Goal: Task Accomplishment & Management: Complete application form

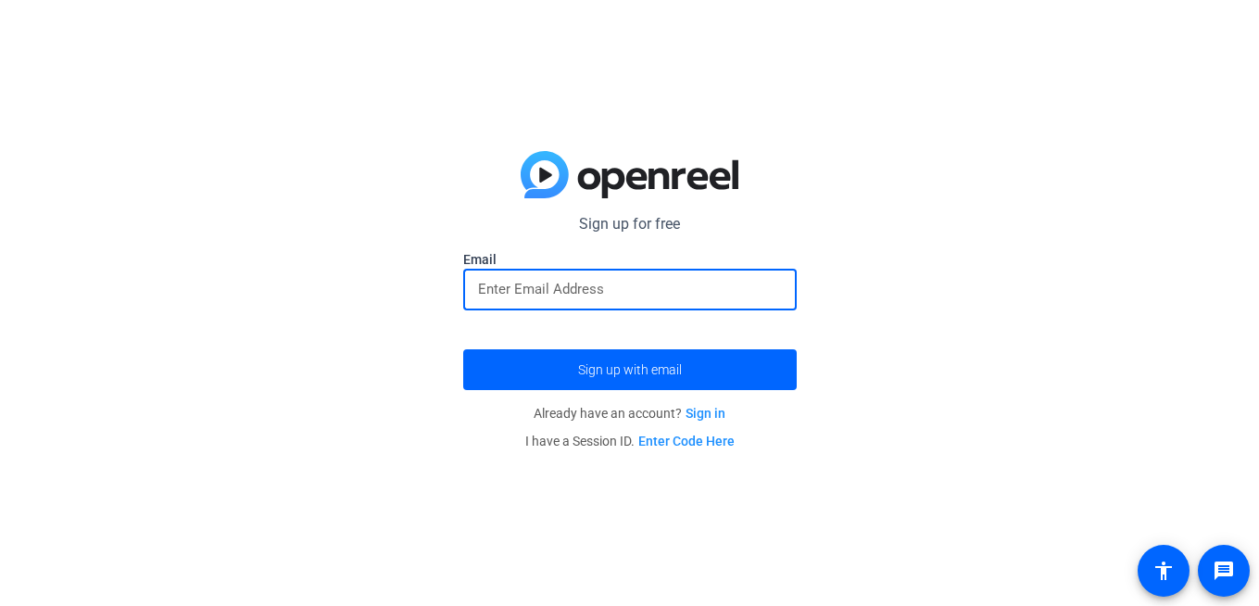
click at [591, 287] on input "email" at bounding box center [630, 289] width 304 height 22
type input "[PERSON_NAME][EMAIL_ADDRESS][DOMAIN_NAME]"
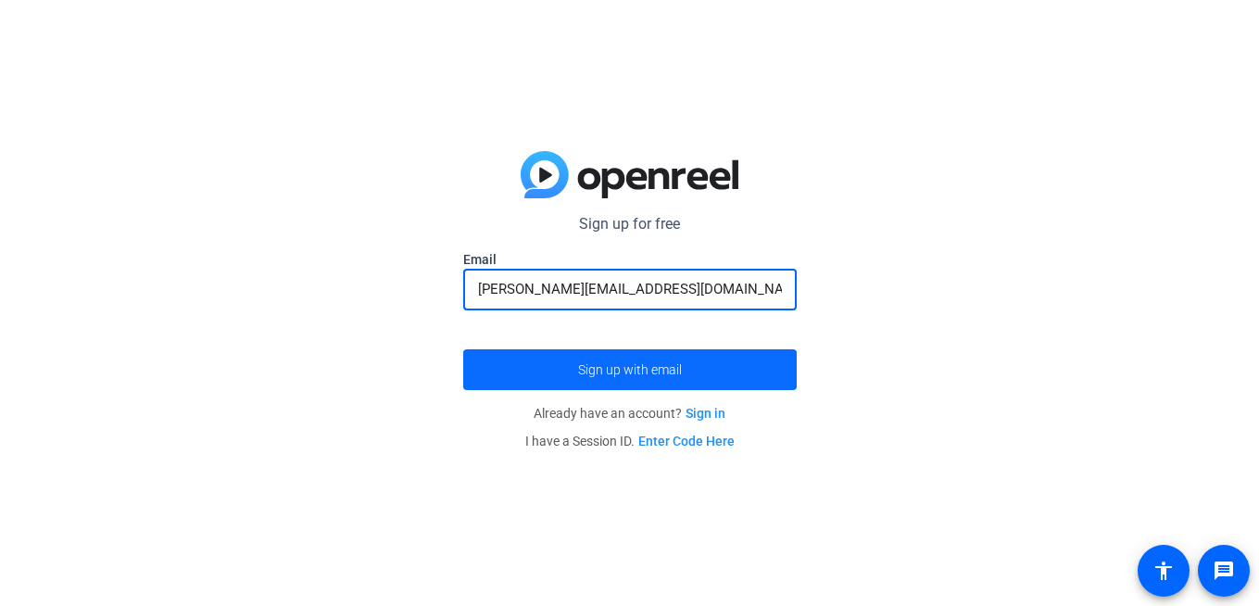
click at [621, 370] on span "Sign up with email" at bounding box center [630, 370] width 104 height 0
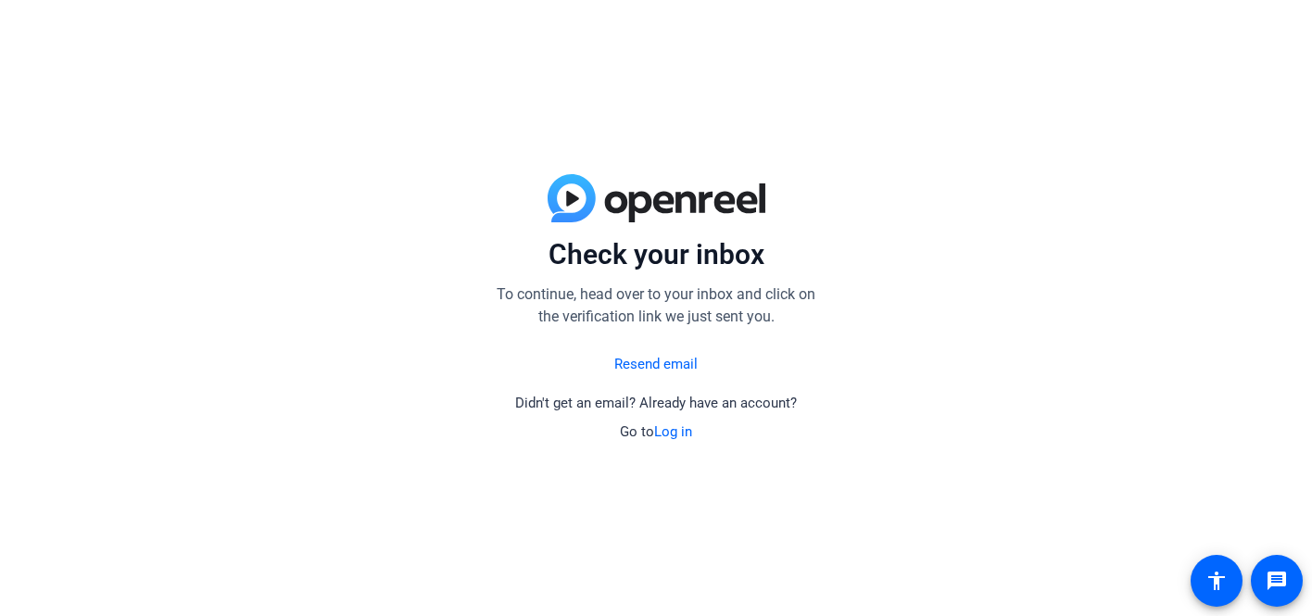
click at [643, 361] on link "Resend email" at bounding box center [655, 364] width 83 height 21
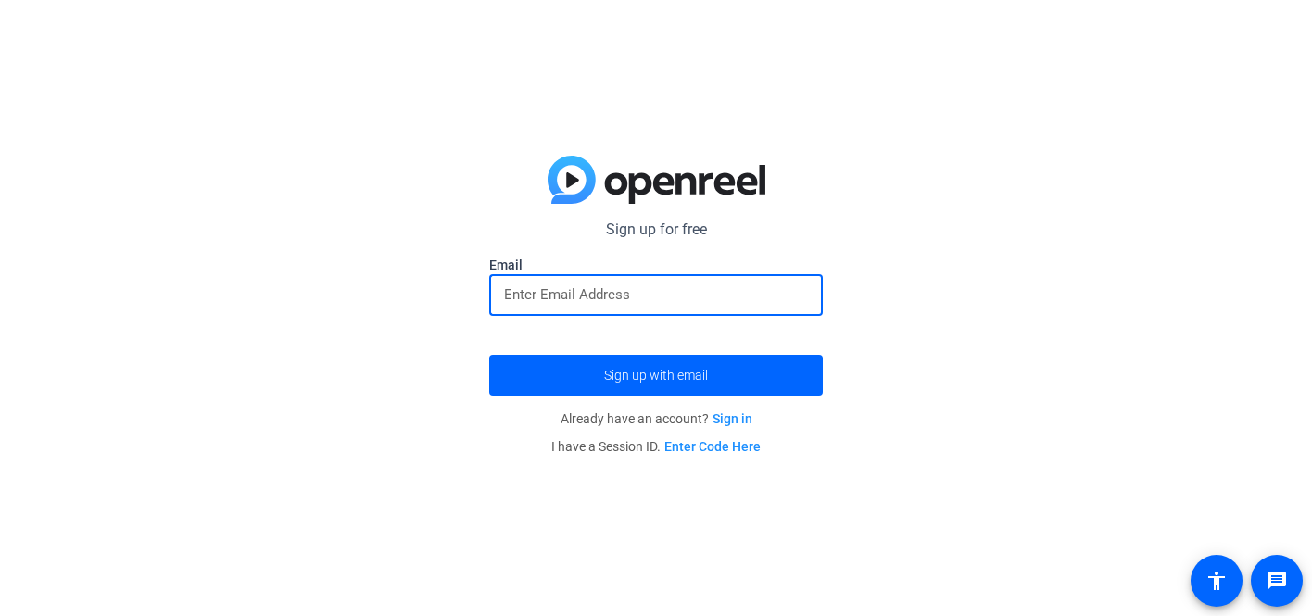
click at [538, 303] on input "email" at bounding box center [656, 295] width 304 height 22
type input "[PERSON_NAME][EMAIL_ADDRESS][DOMAIN_NAME]"
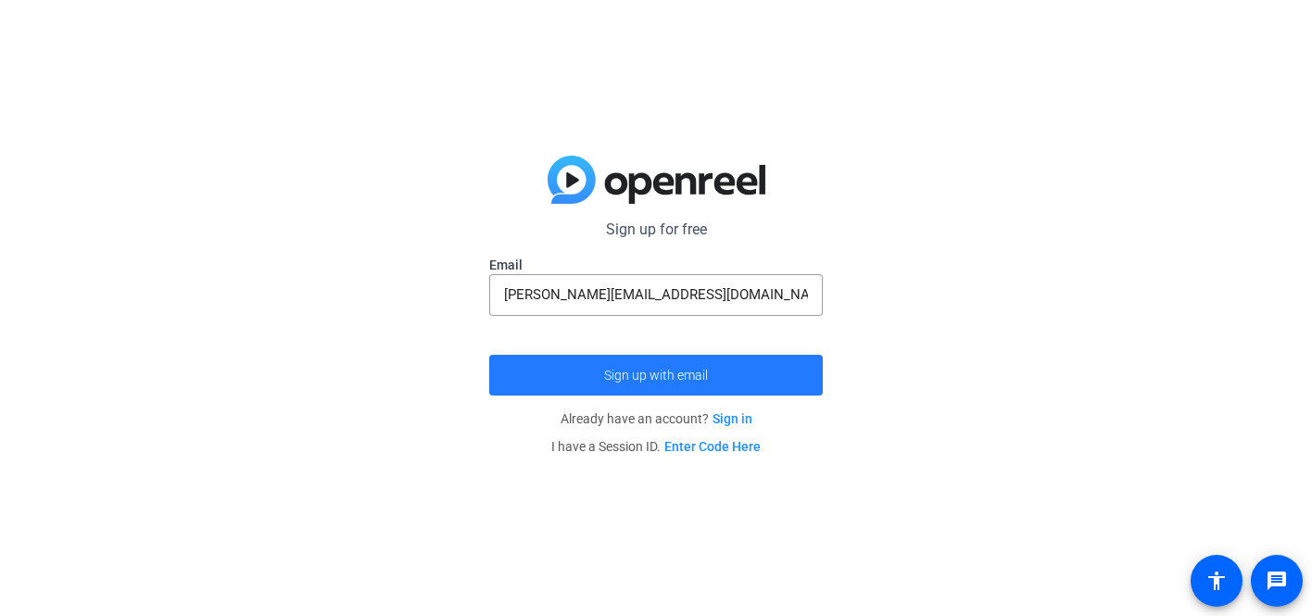
click at [636, 375] on span "Sign up with email" at bounding box center [656, 375] width 104 height 0
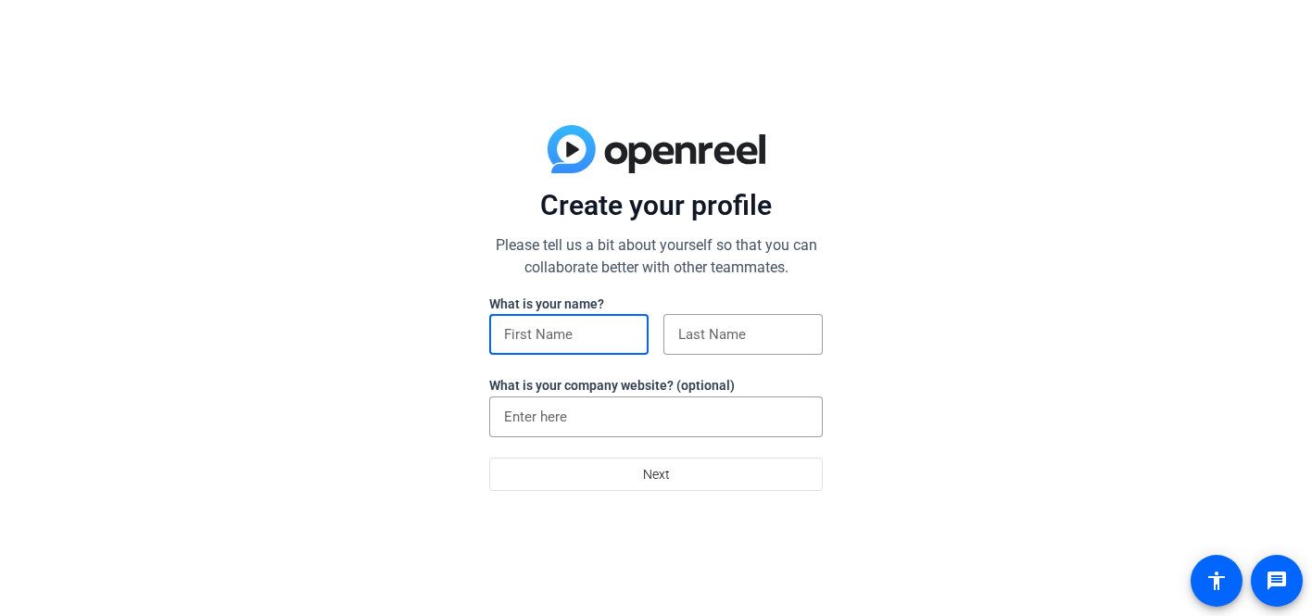
click at [575, 325] on input at bounding box center [569, 334] width 130 height 22
type input "Victoria"
type input "Clacherty"
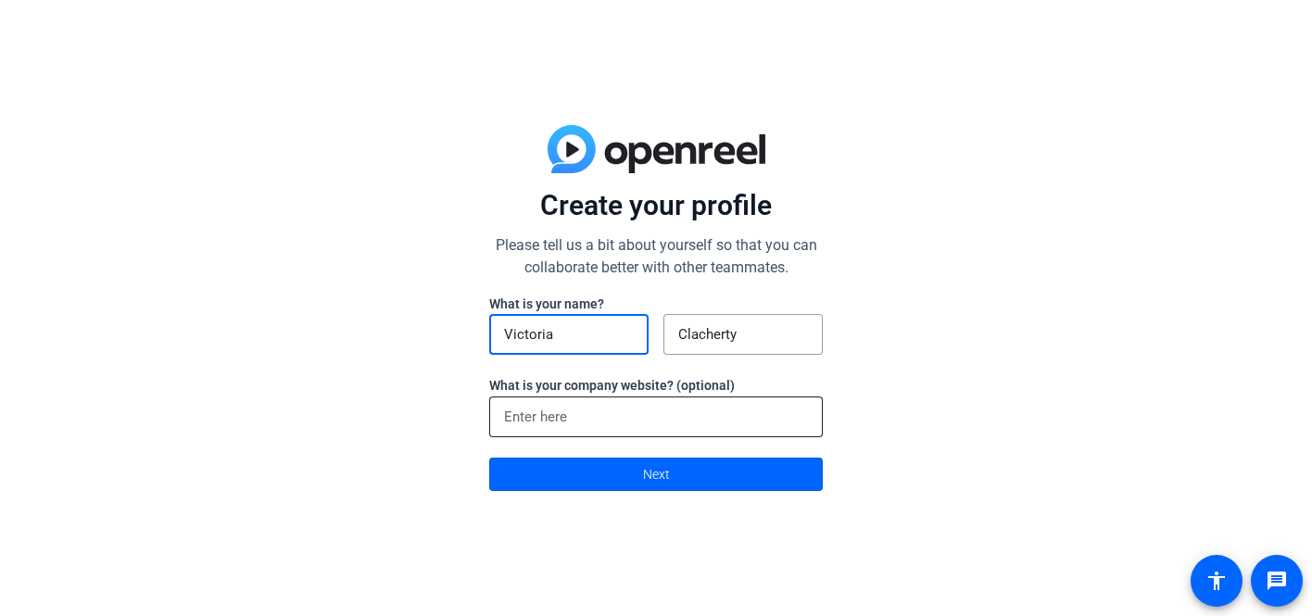
click at [584, 419] on input at bounding box center [656, 417] width 304 height 22
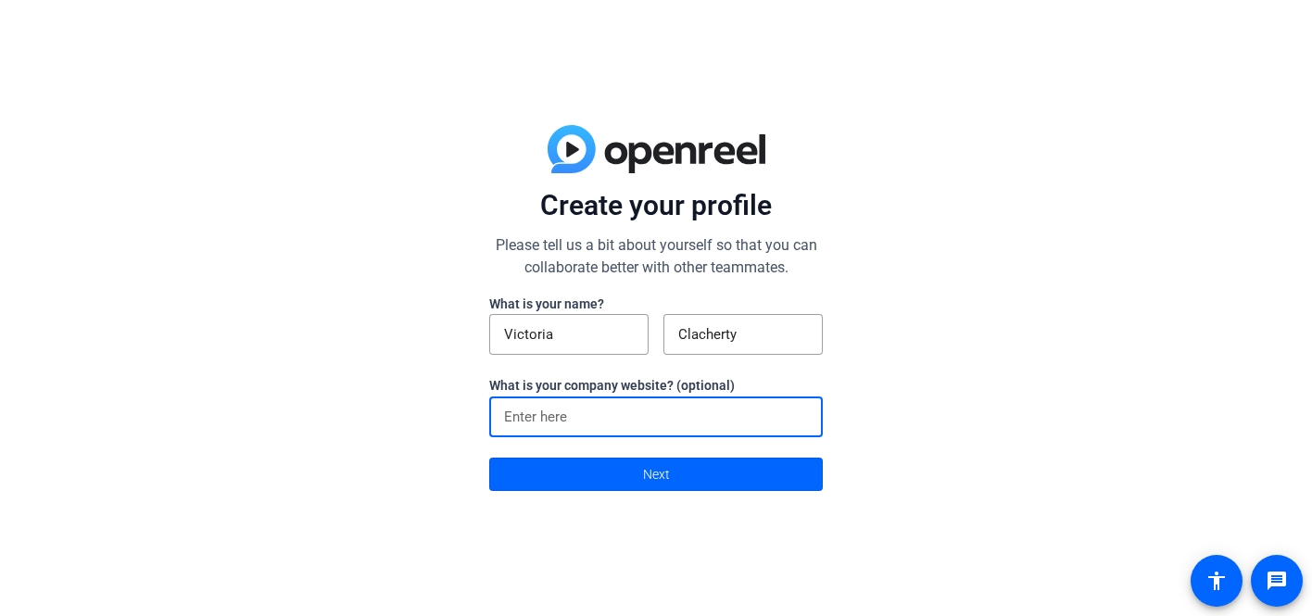
type input "t"
click at [637, 416] on input at bounding box center [656, 417] width 304 height 22
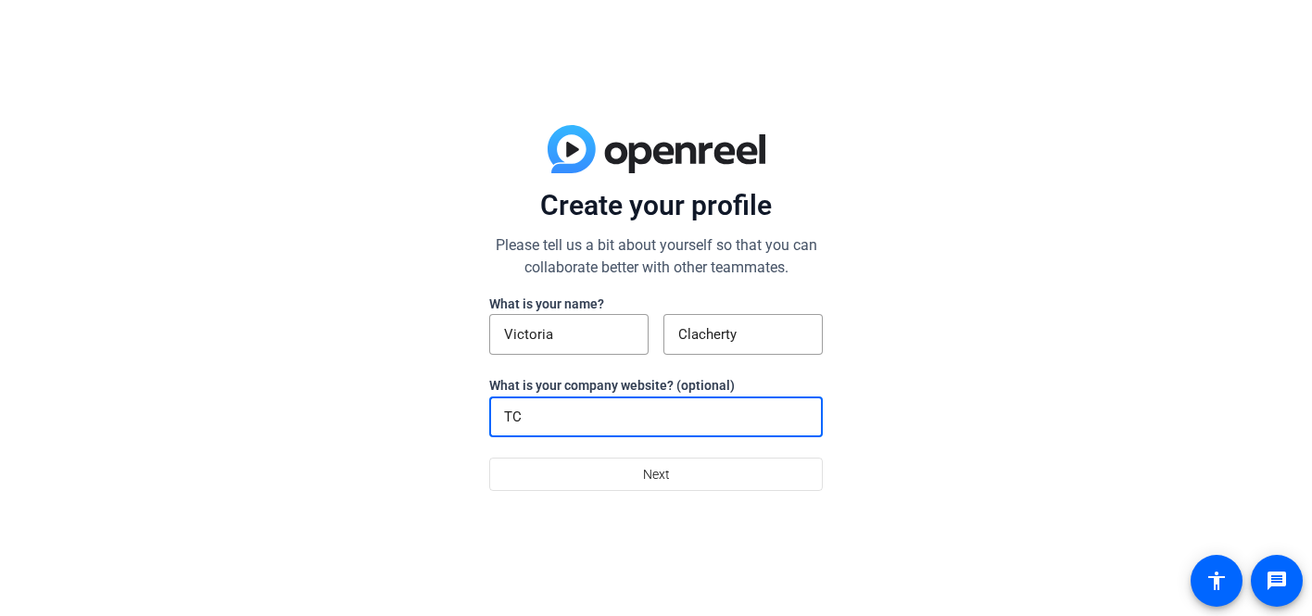
type input "T"
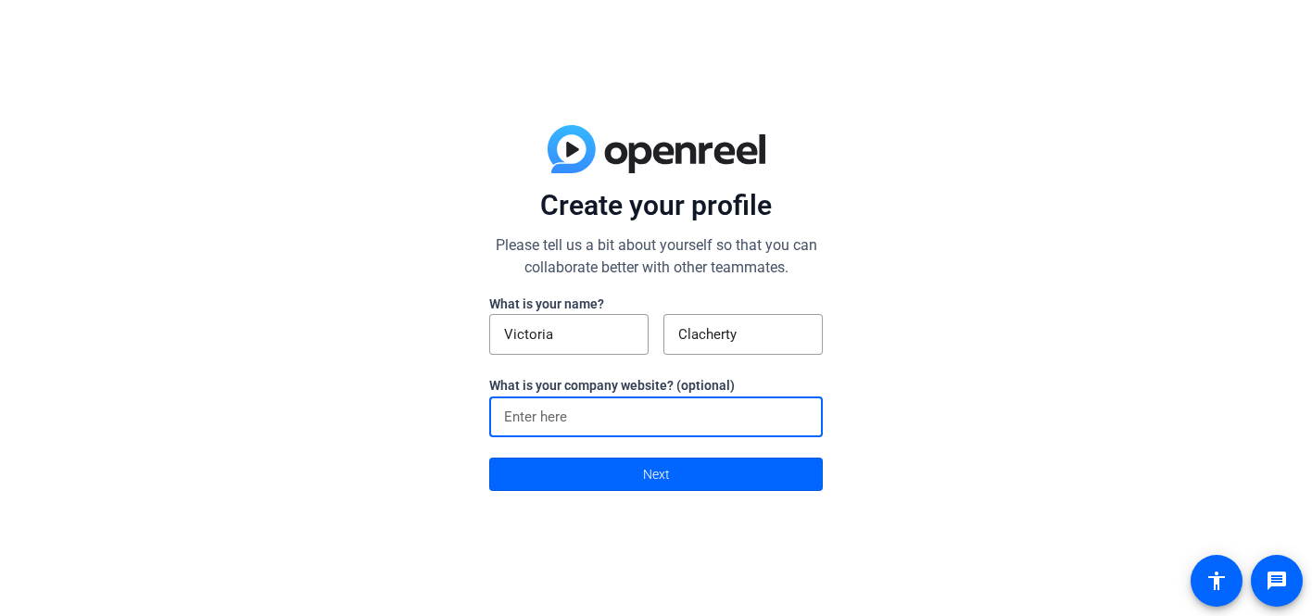
click at [518, 418] on input at bounding box center [656, 417] width 304 height 22
paste input "https://www.tcgwealth.com/"
type input "https://www.tcgwealth.com/"
click at [575, 477] on span at bounding box center [656, 474] width 332 height 44
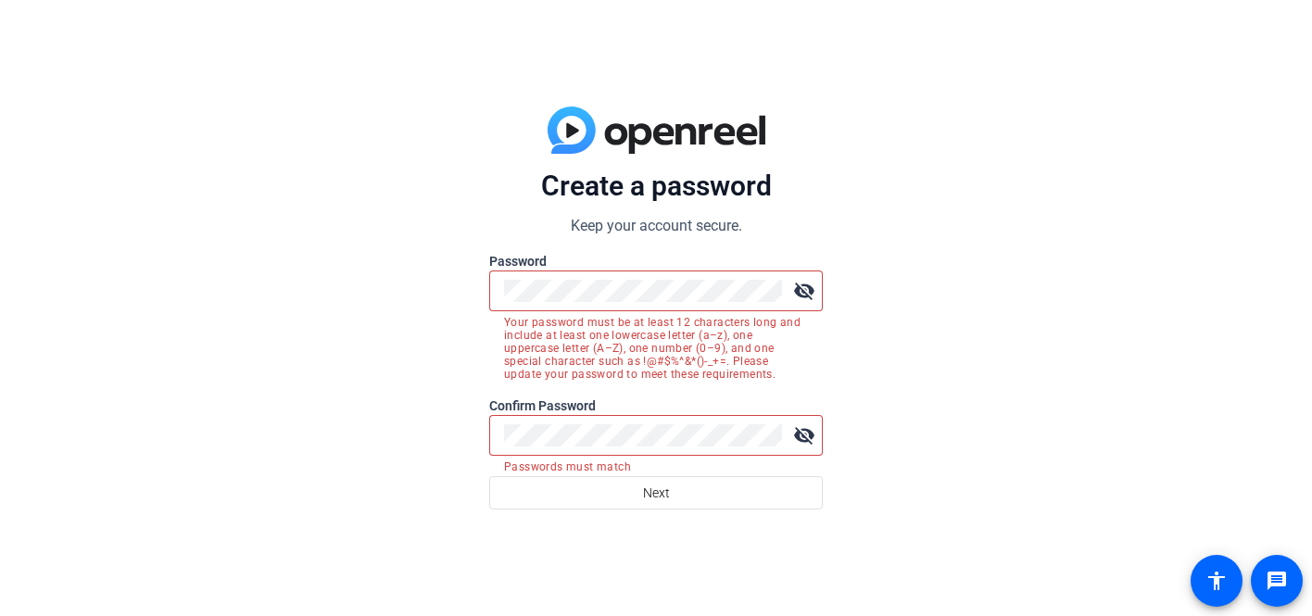
click at [806, 292] on mat-icon "visibility_off" at bounding box center [804, 290] width 37 height 37
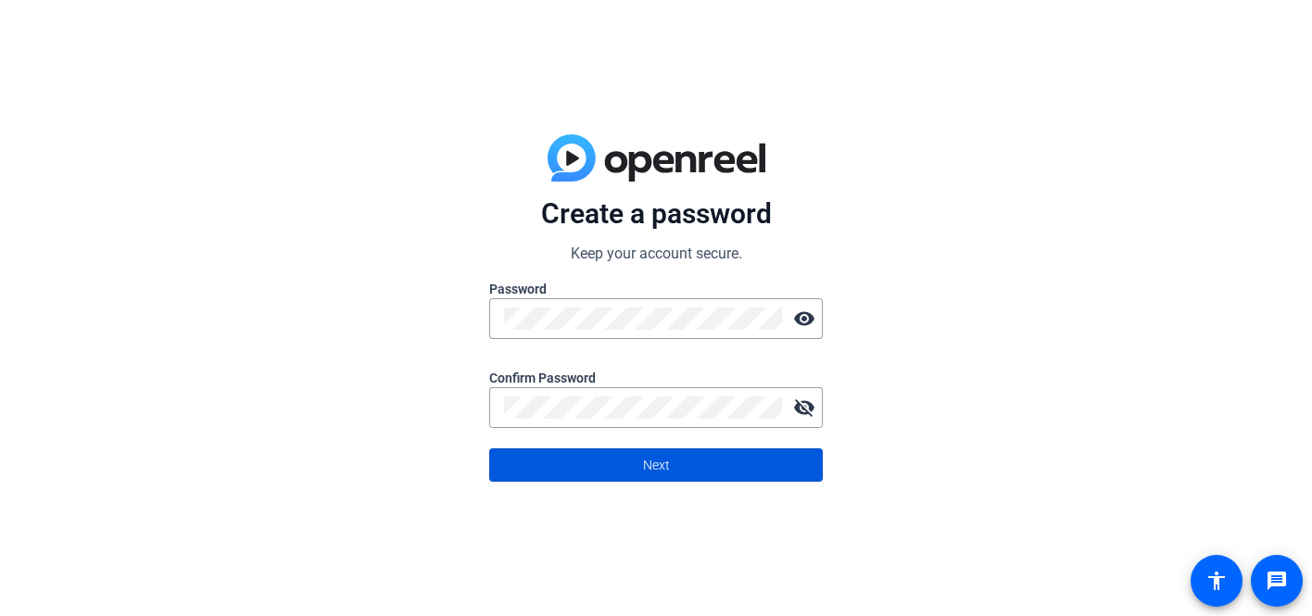
click at [667, 470] on span "Next" at bounding box center [656, 465] width 27 height 35
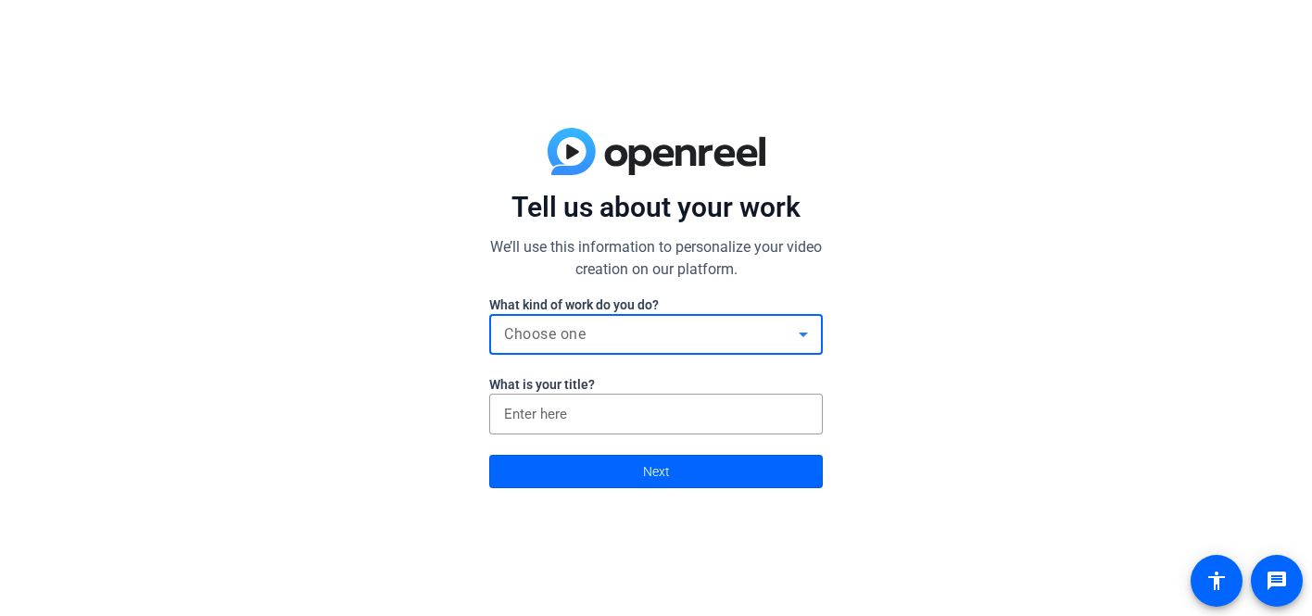
click at [566, 324] on div "Choose one" at bounding box center [651, 334] width 295 height 22
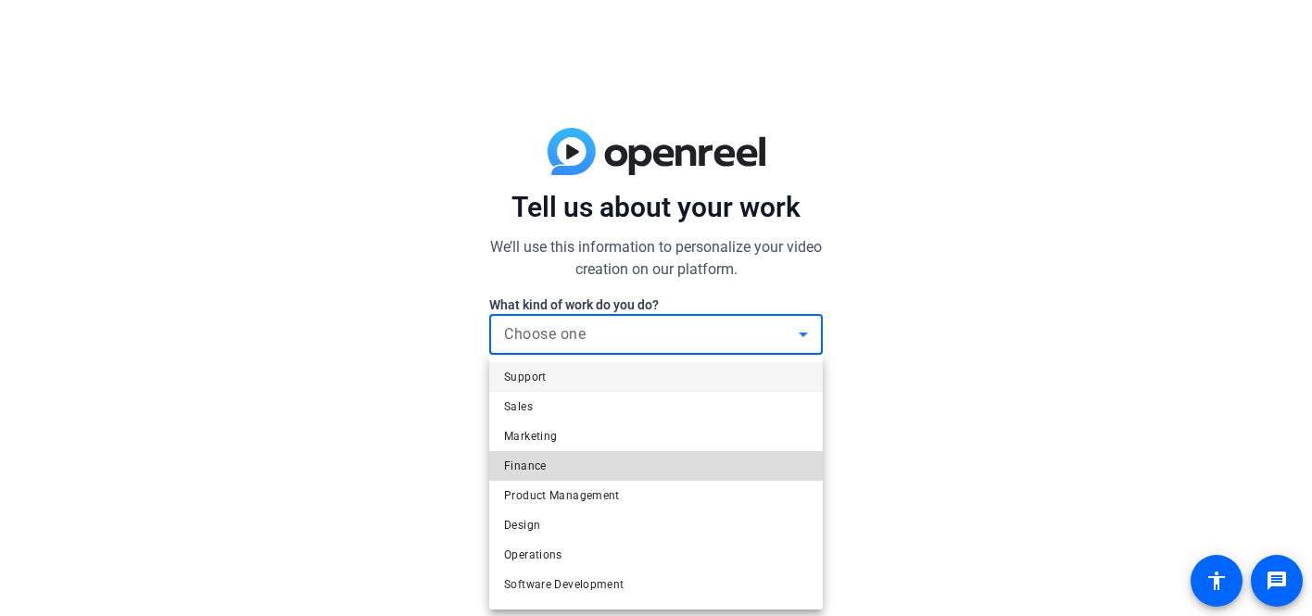
click at [530, 459] on span "Finance" at bounding box center [525, 466] width 43 height 22
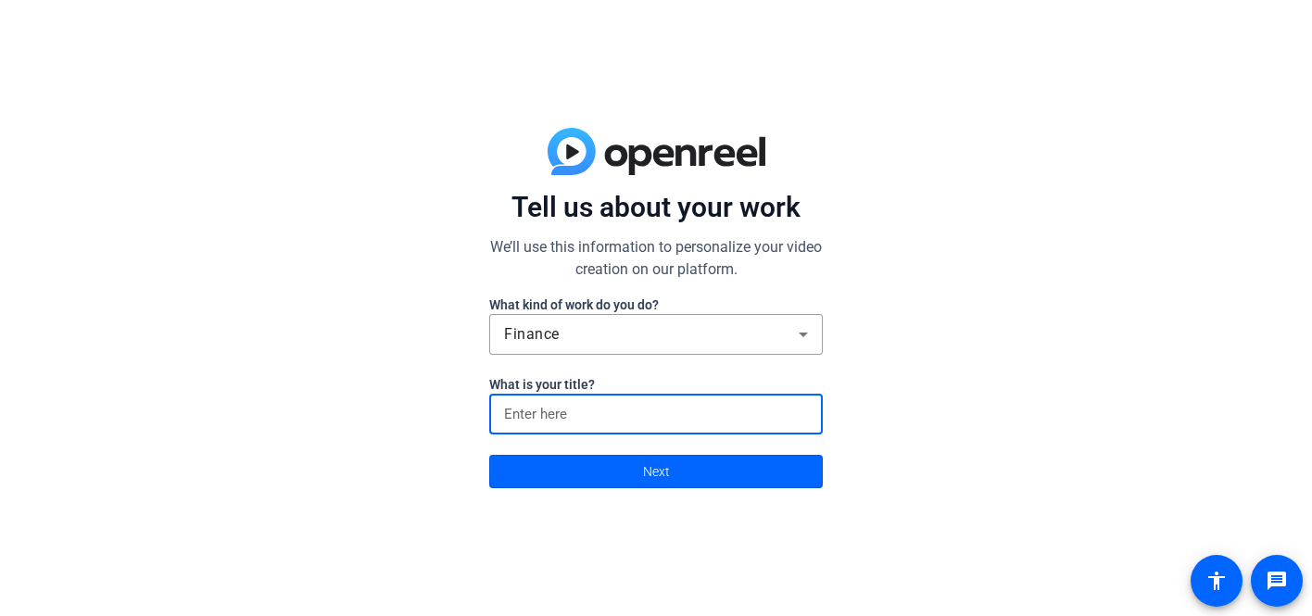
click at [540, 415] on input at bounding box center [656, 414] width 304 height 22
type input "marketing"
click at [637, 485] on span at bounding box center [656, 471] width 332 height 44
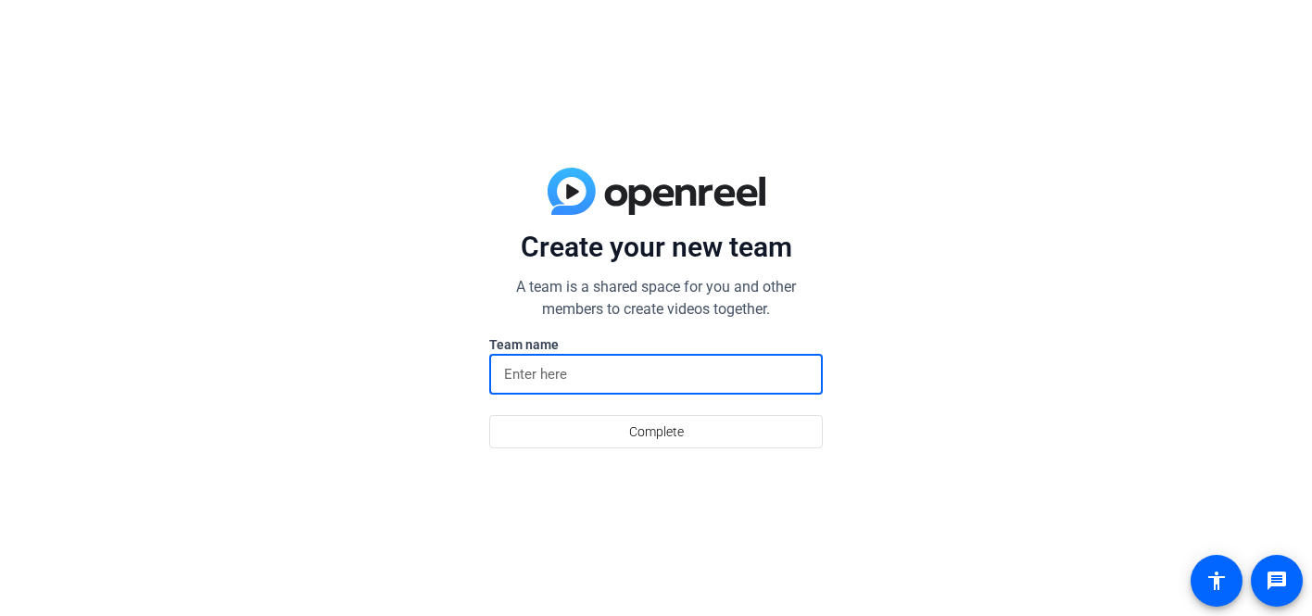
click at [575, 368] on input at bounding box center [656, 374] width 304 height 22
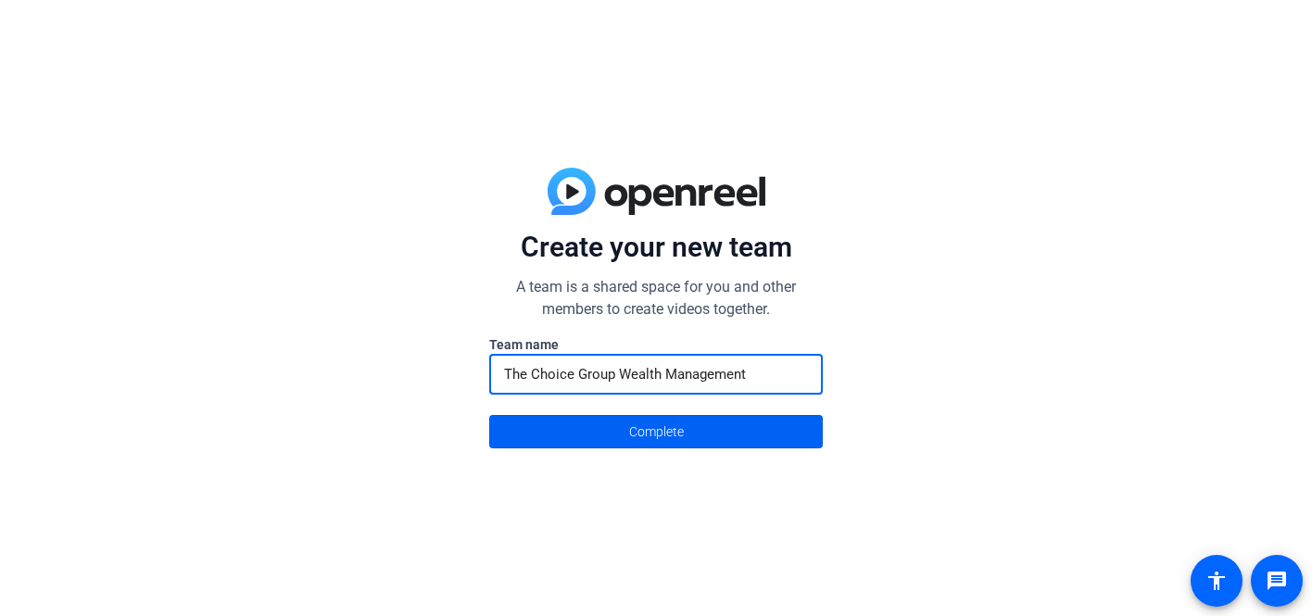
type input "The Choice Group Wealth Management"
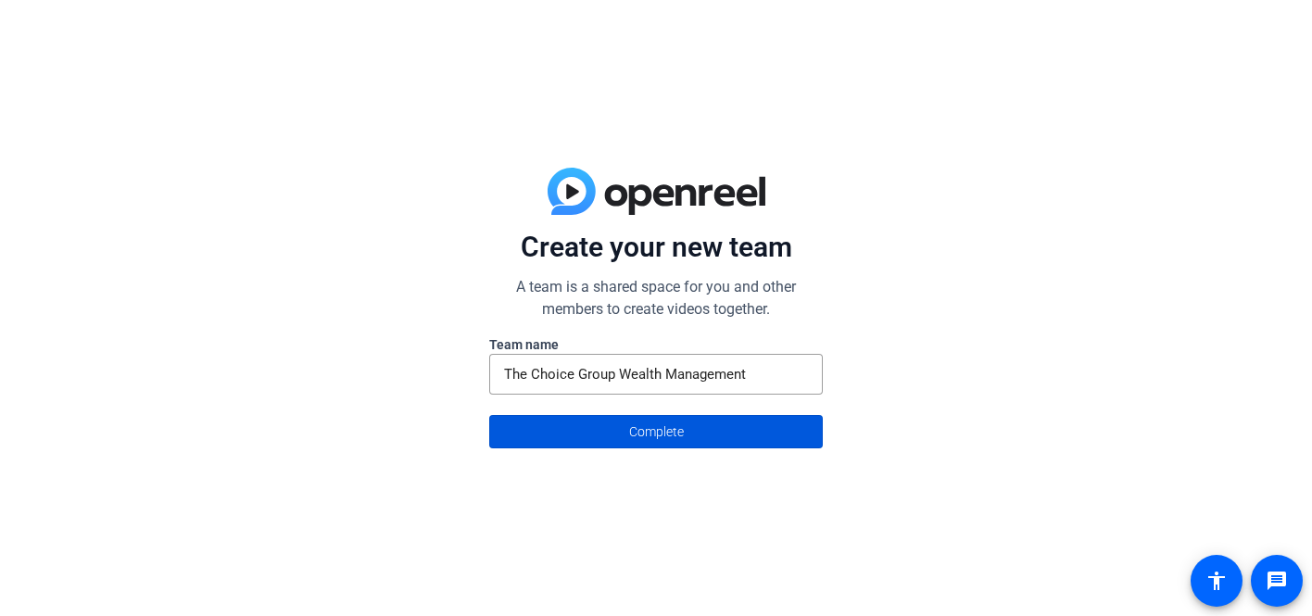
click at [639, 438] on span "Complete" at bounding box center [656, 431] width 55 height 35
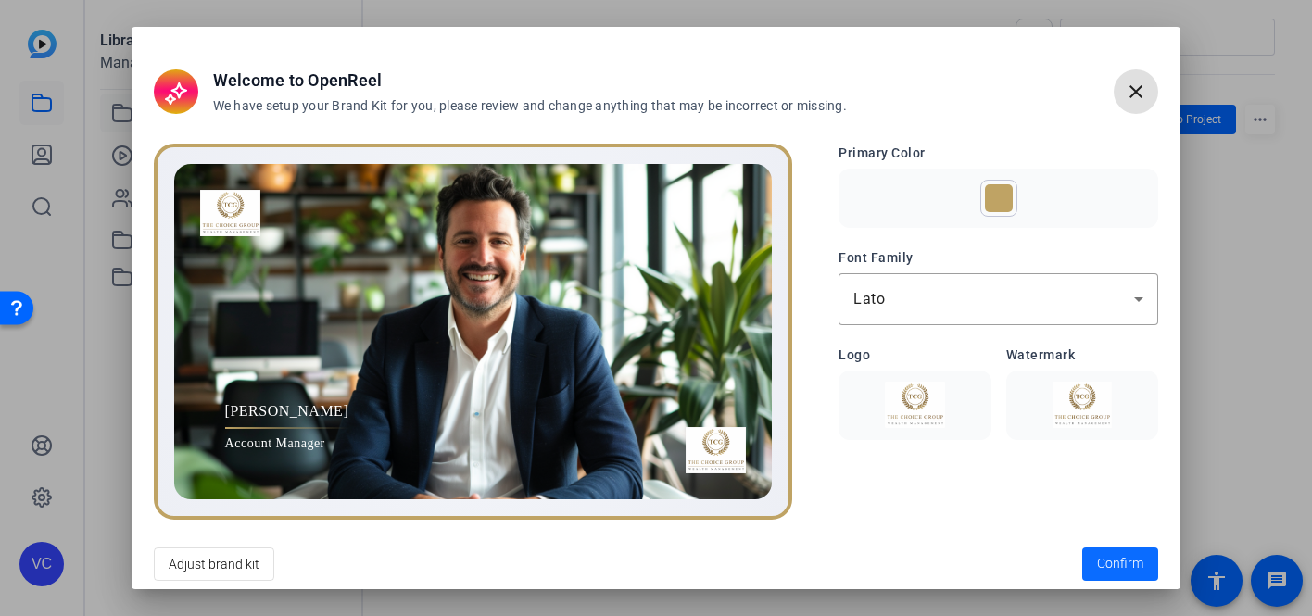
click at [1105, 564] on span "Confirm" at bounding box center [1120, 563] width 46 height 19
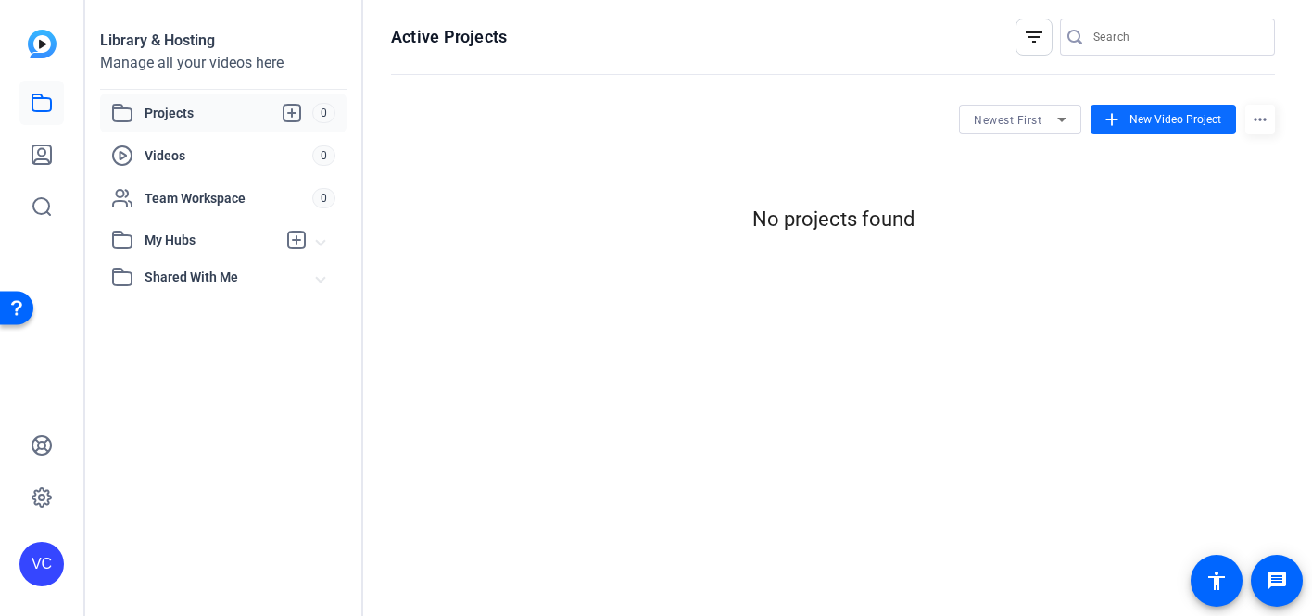
click at [1136, 128] on span at bounding box center [1163, 119] width 145 height 44
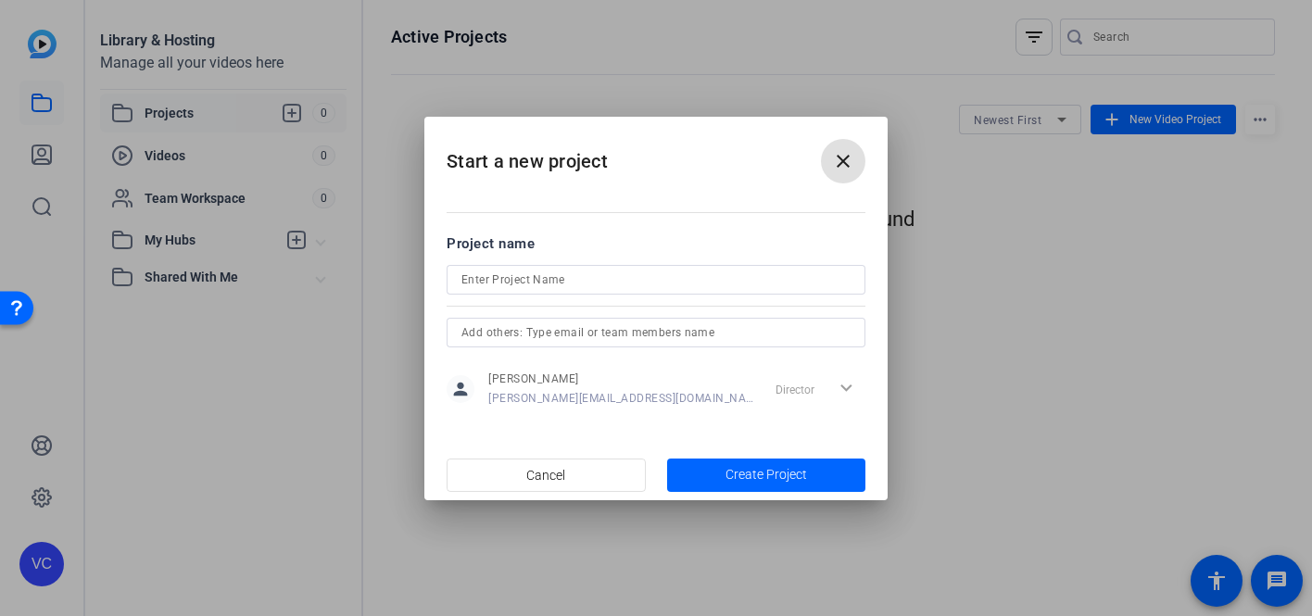
click at [561, 285] on input at bounding box center [656, 280] width 389 height 22
type input "Test"
click at [561, 339] on input "text" at bounding box center [656, 333] width 389 height 22
type input "[PERSON_NAME][EMAIL_ADDRESS][DOMAIN_NAME]"
click at [742, 476] on span "Create Project" at bounding box center [767, 474] width 82 height 19
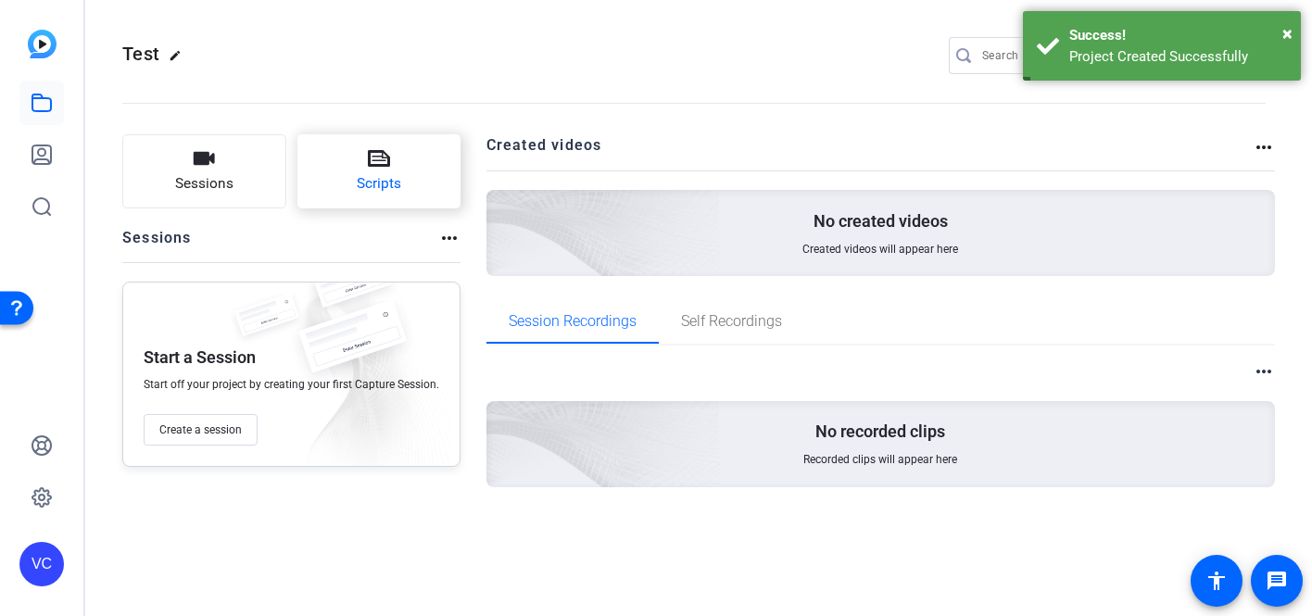
click at [384, 178] on span "Scripts" at bounding box center [379, 183] width 44 height 21
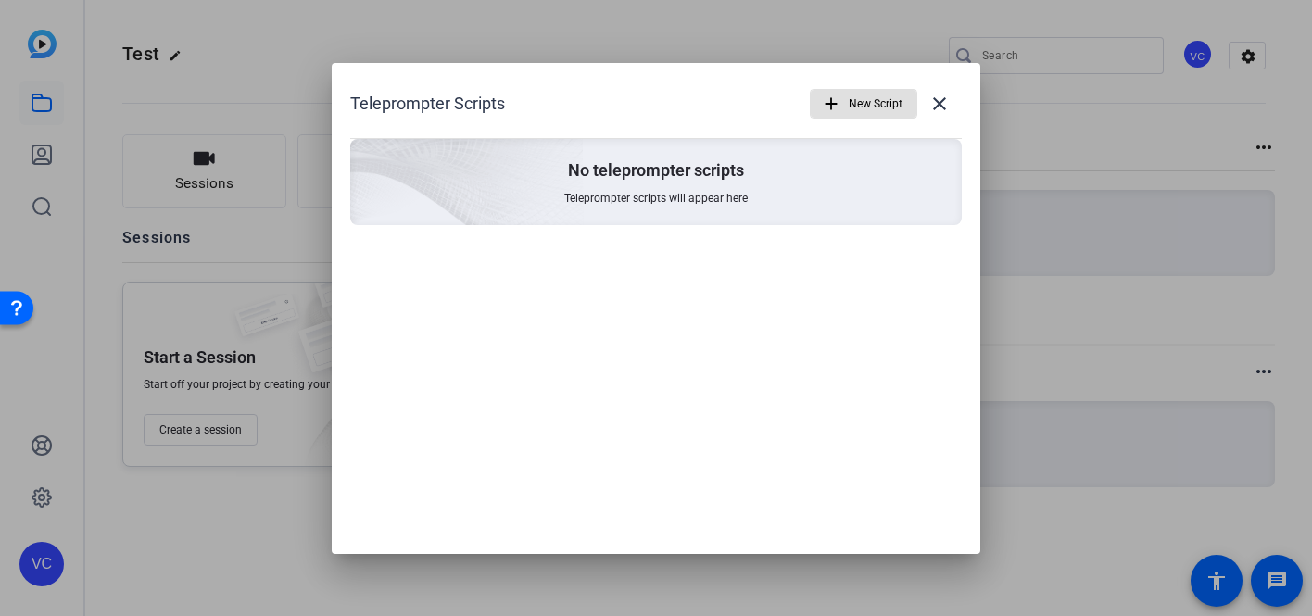
click at [862, 111] on span "New Script" at bounding box center [876, 103] width 54 height 35
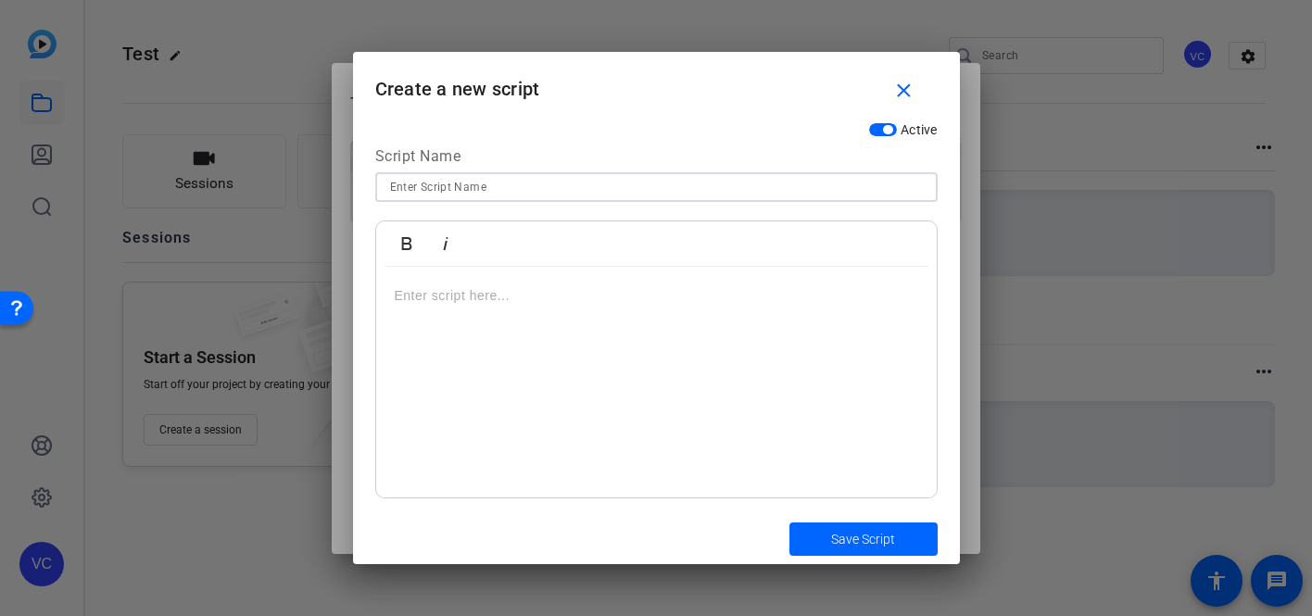
click at [419, 196] on input at bounding box center [656, 187] width 533 height 22
type input "test"
click at [466, 342] on div at bounding box center [656, 383] width 561 height 232
click at [461, 194] on input "test" at bounding box center [656, 187] width 533 height 22
type input "test1"
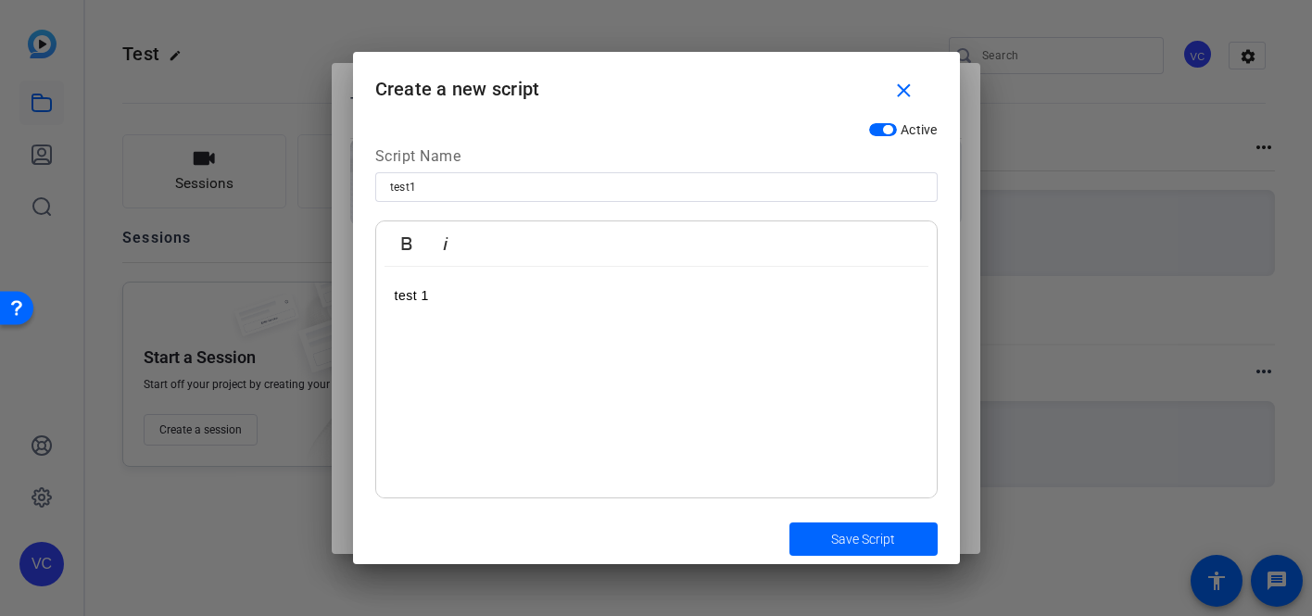
click at [443, 304] on p "test 1" at bounding box center [657, 295] width 524 height 20
click at [886, 537] on span "Save Script" at bounding box center [863, 539] width 64 height 19
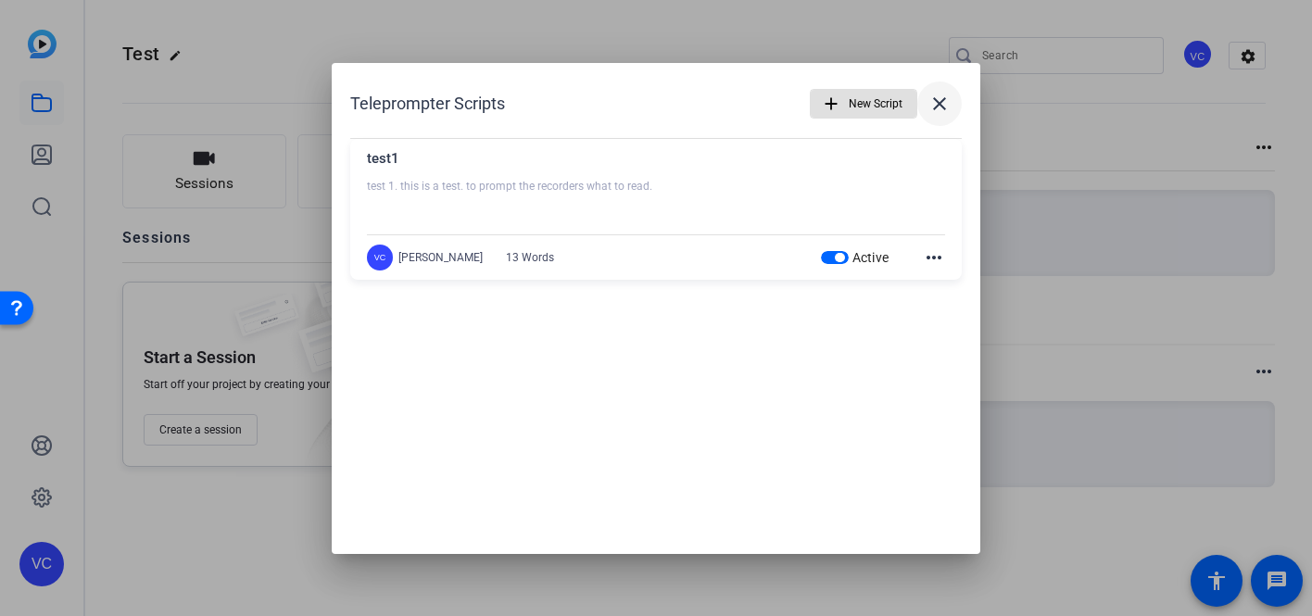
click at [942, 103] on mat-icon "close" at bounding box center [940, 104] width 22 height 22
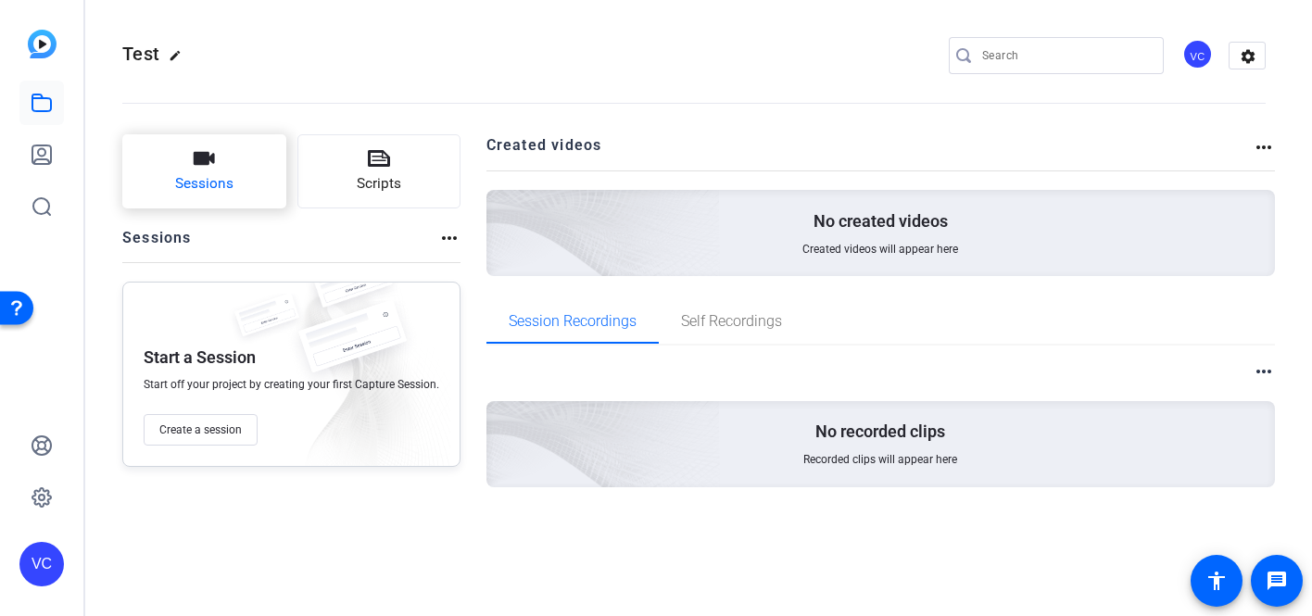
click at [253, 180] on button "Sessions" at bounding box center [204, 171] width 164 height 74
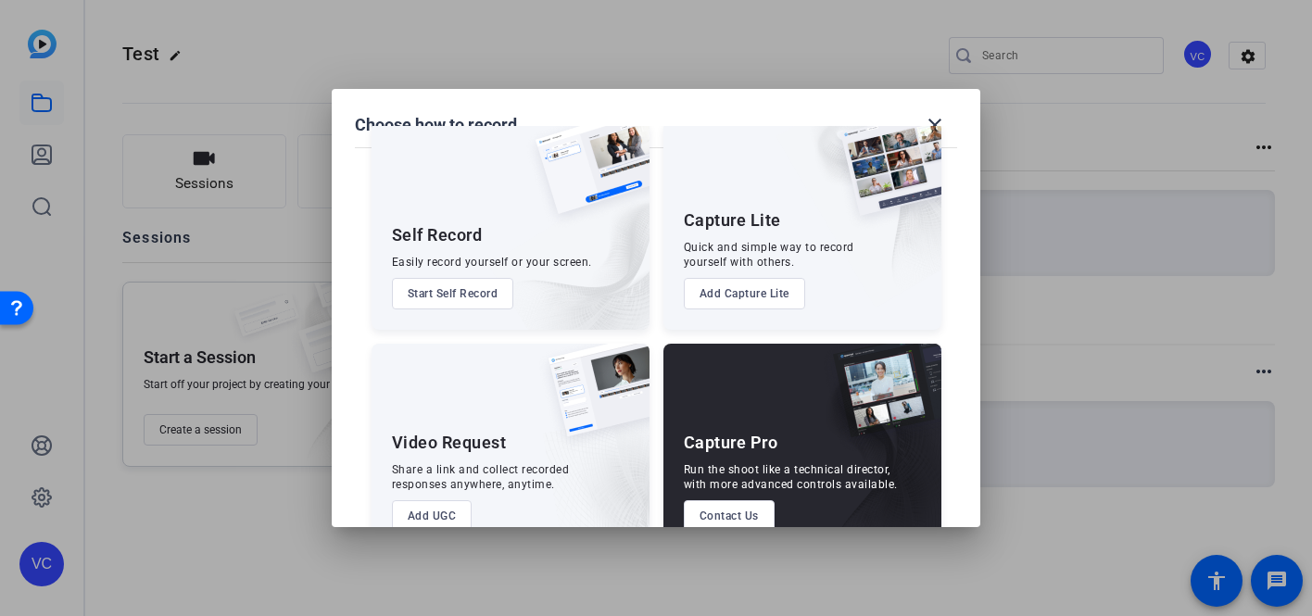
scroll to position [85, 0]
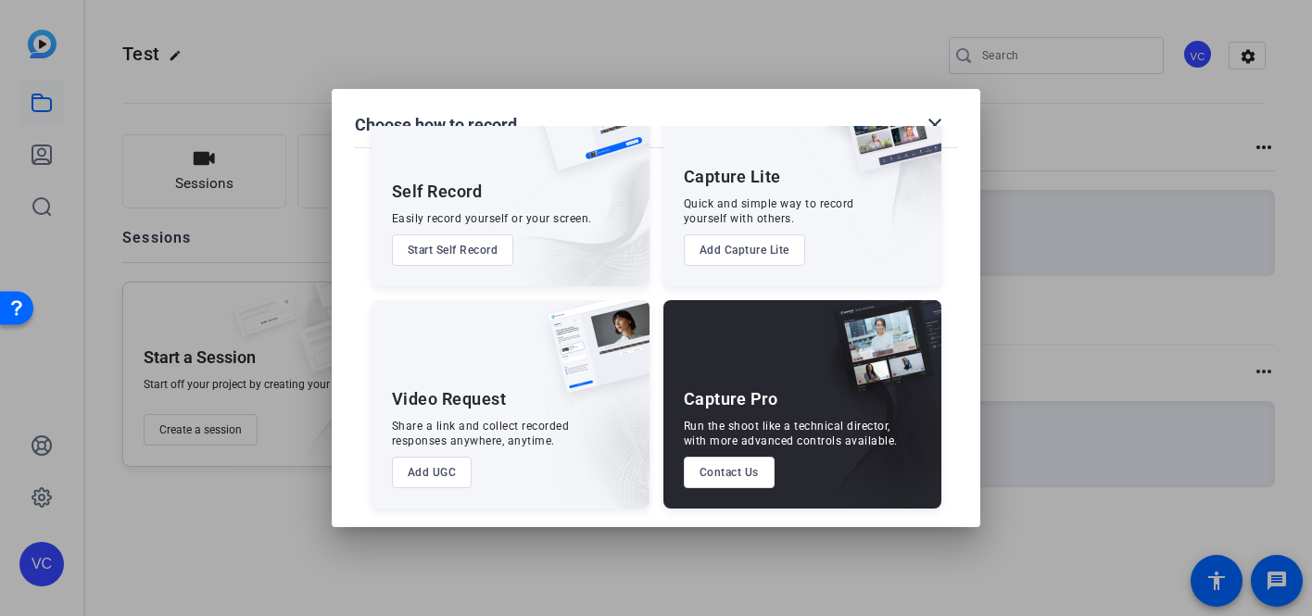
click at [426, 475] on button "Add UGC" at bounding box center [432, 473] width 81 height 32
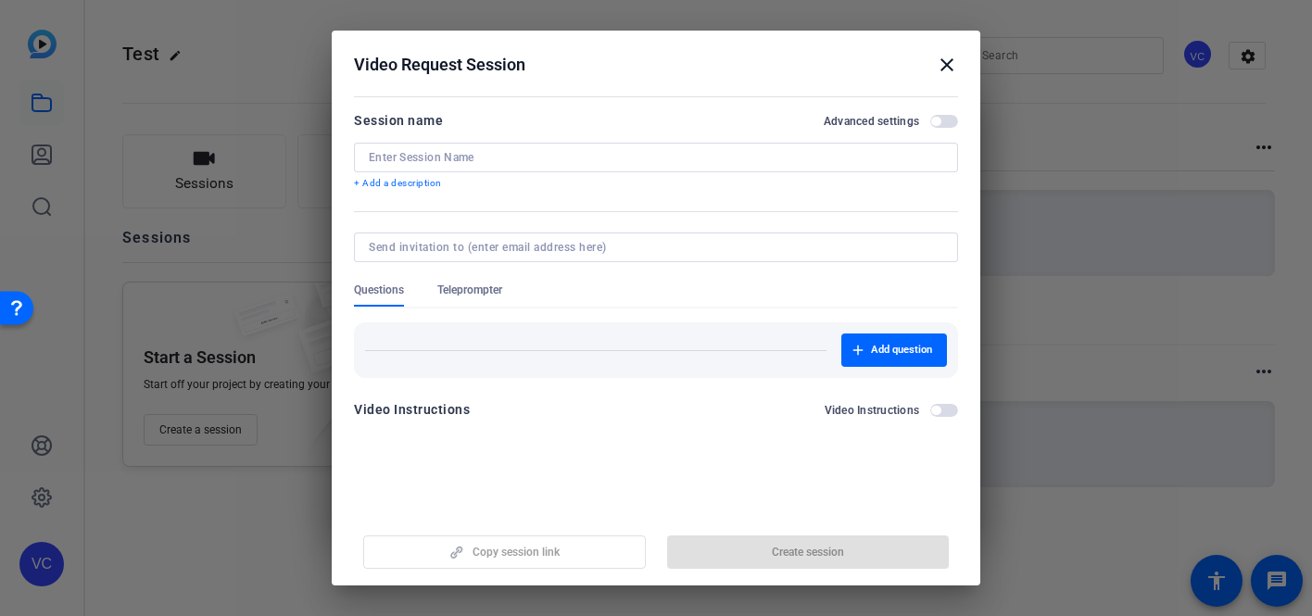
click at [411, 149] on div at bounding box center [656, 158] width 575 height 30
type input "R"
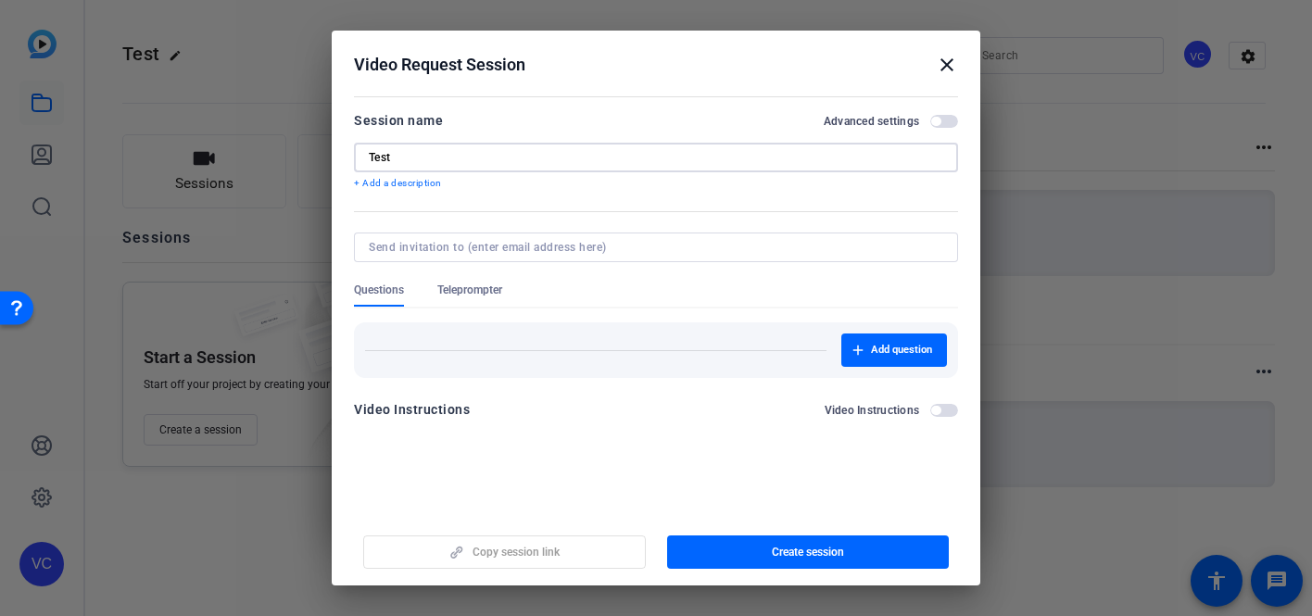
type input "Test"
click at [457, 251] on input at bounding box center [652, 247] width 567 height 15
type input "[PERSON_NAME][EMAIL_ADDRESS][DOMAIN_NAME]"
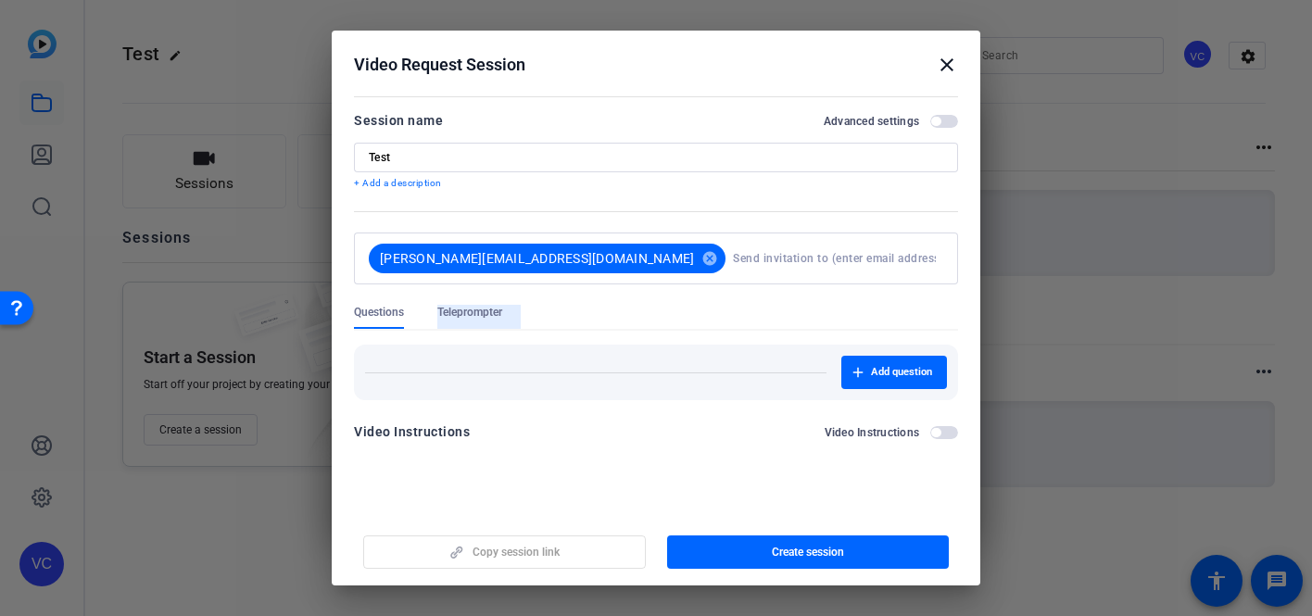
click at [458, 293] on form "Session name Advanced settings Test + Add a description vicki@laureamarketing.c…" at bounding box center [656, 281] width 604 height 345
click at [462, 319] on span "Teleprompter" at bounding box center [469, 312] width 65 height 15
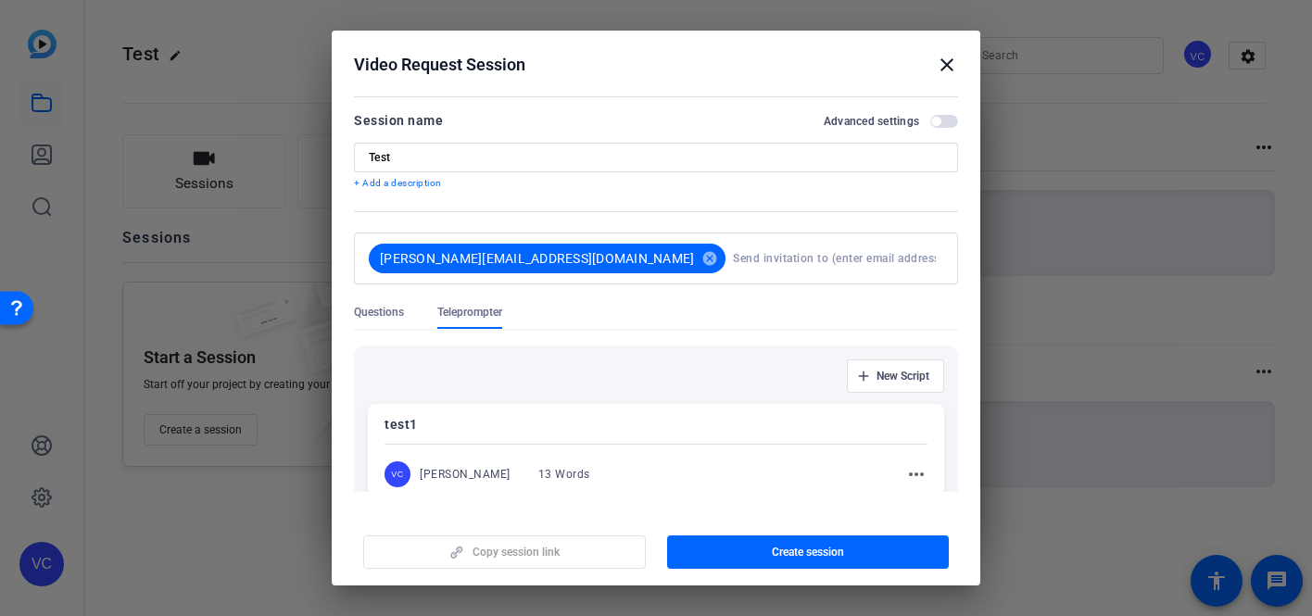
click at [473, 471] on div "Victoria Clacherty" at bounding box center [465, 474] width 91 height 15
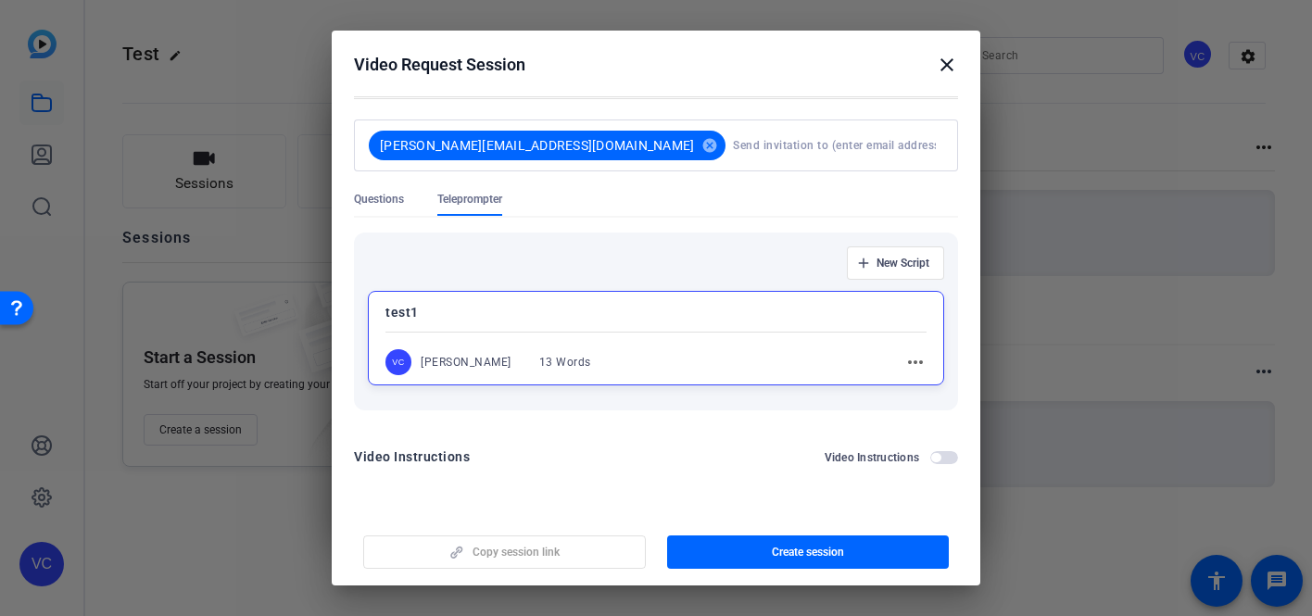
scroll to position [120, 0]
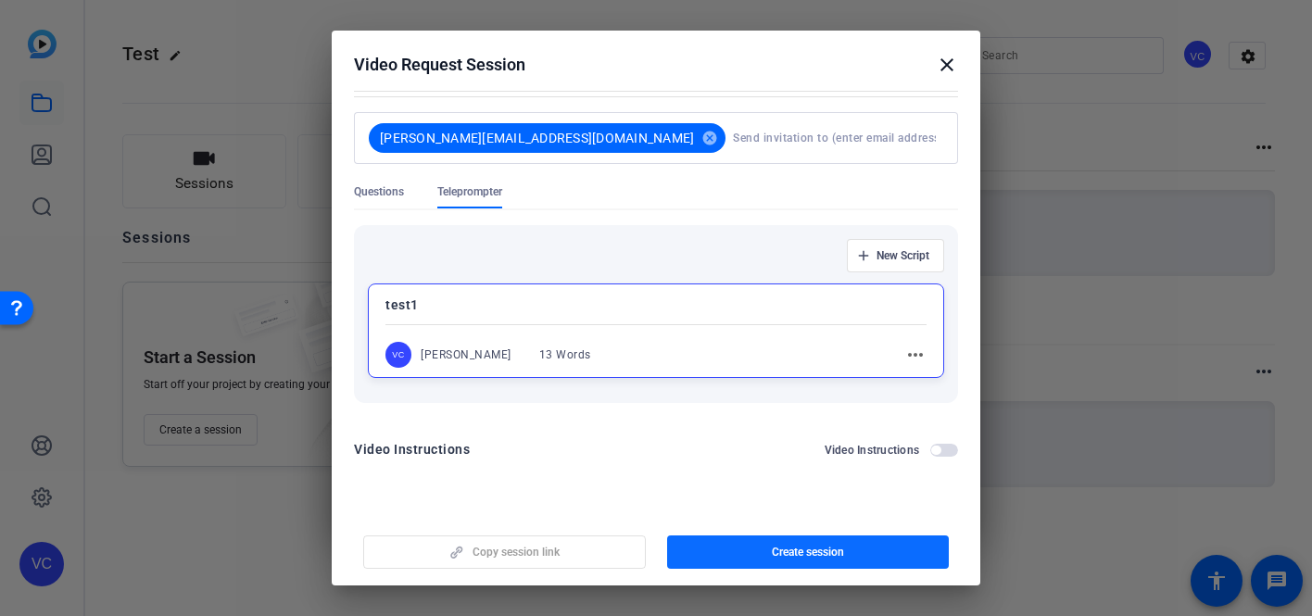
click at [785, 550] on span "Create session" at bounding box center [808, 552] width 72 height 15
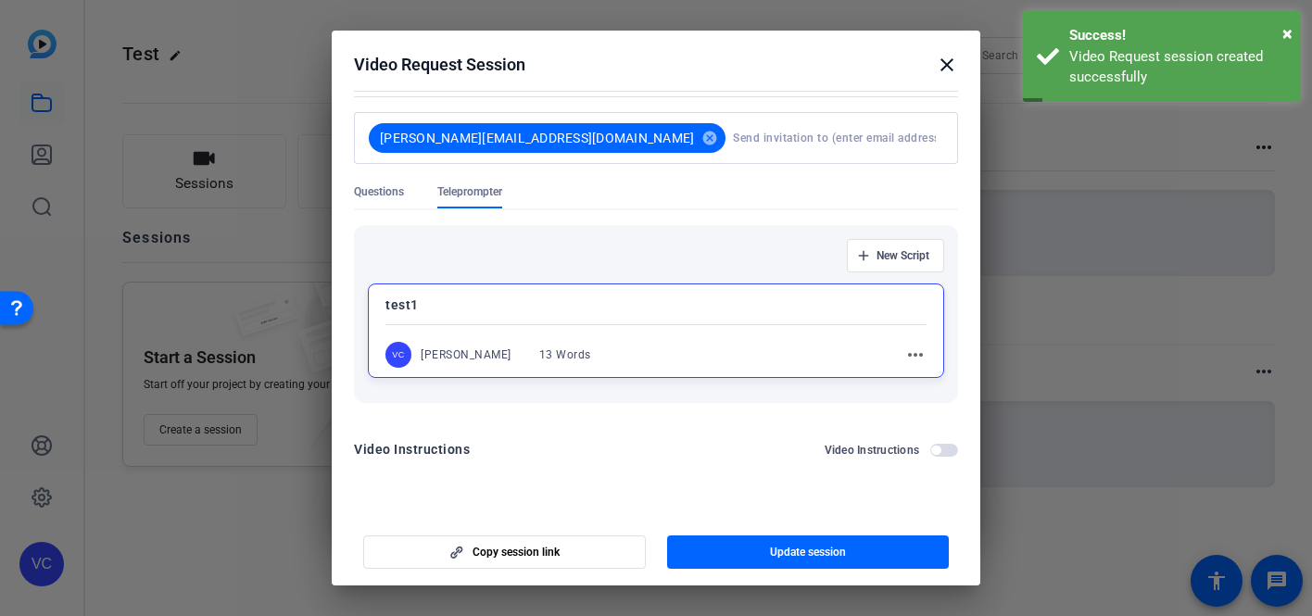
click at [944, 67] on mat-icon "close" at bounding box center [947, 65] width 22 height 22
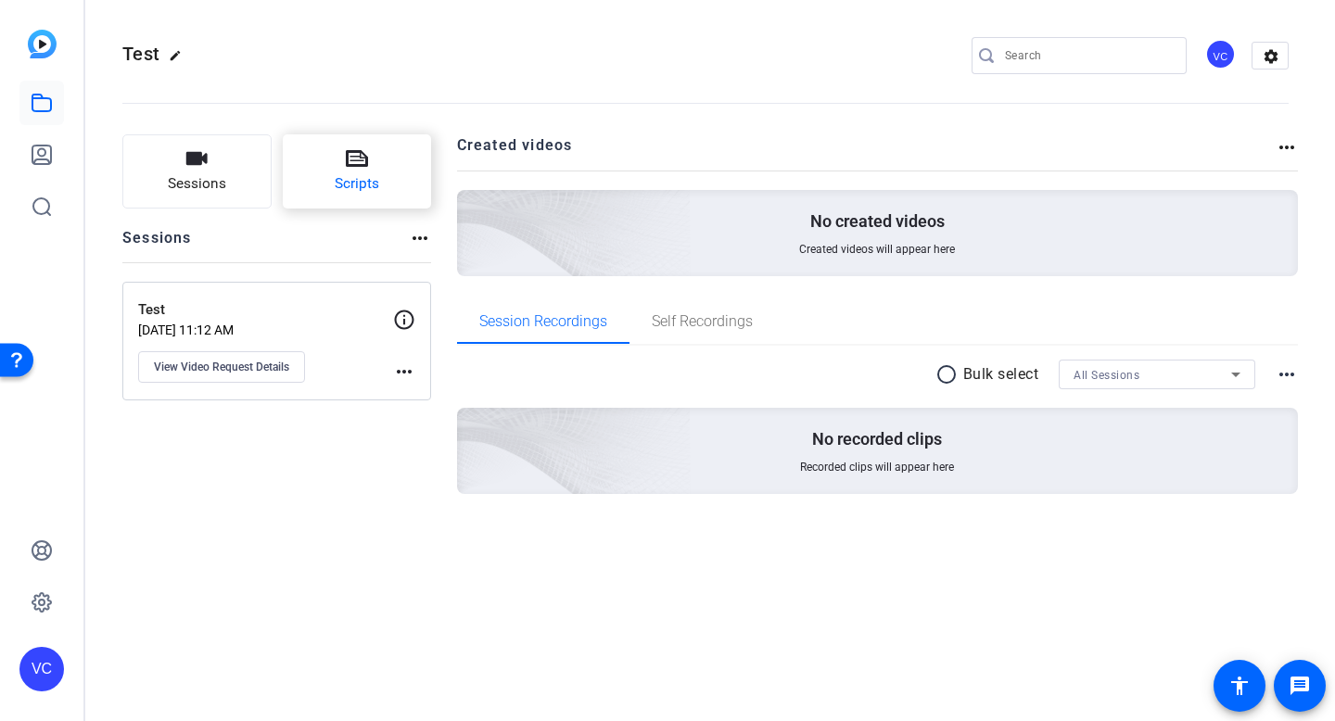
click at [356, 176] on span "Scripts" at bounding box center [357, 183] width 44 height 21
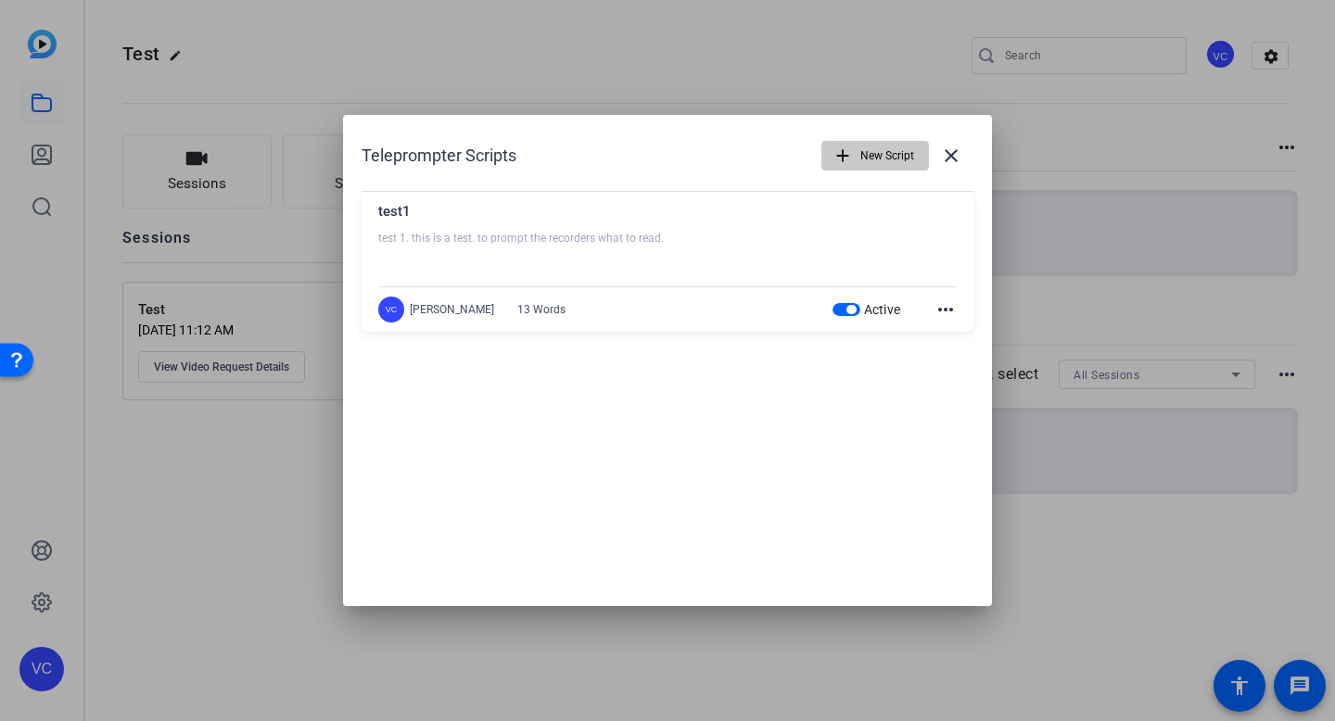
click at [0, 0] on span "New Script" at bounding box center [0, 0] width 0 height 0
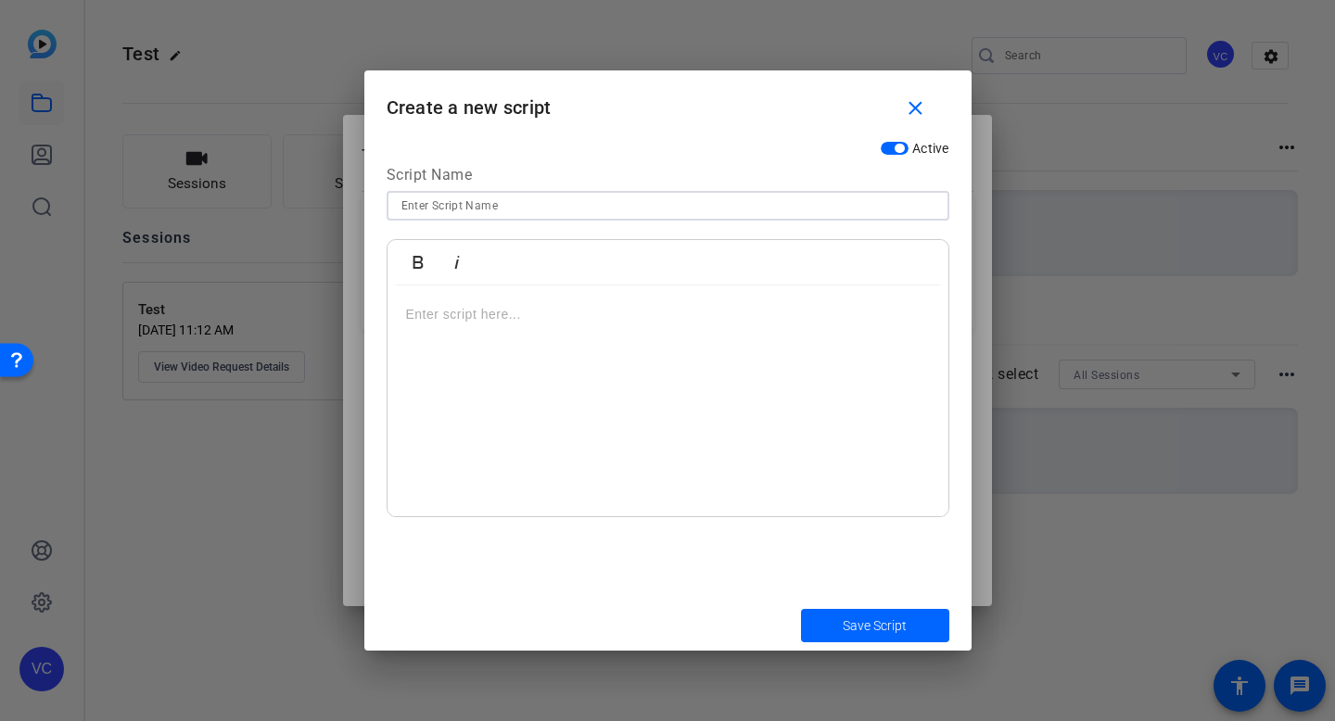
click at [0, 0] on input at bounding box center [0, 0] width 0 height 0
type input "Bryce - Insurance"
click at [459, 335] on div at bounding box center [667, 401] width 561 height 232
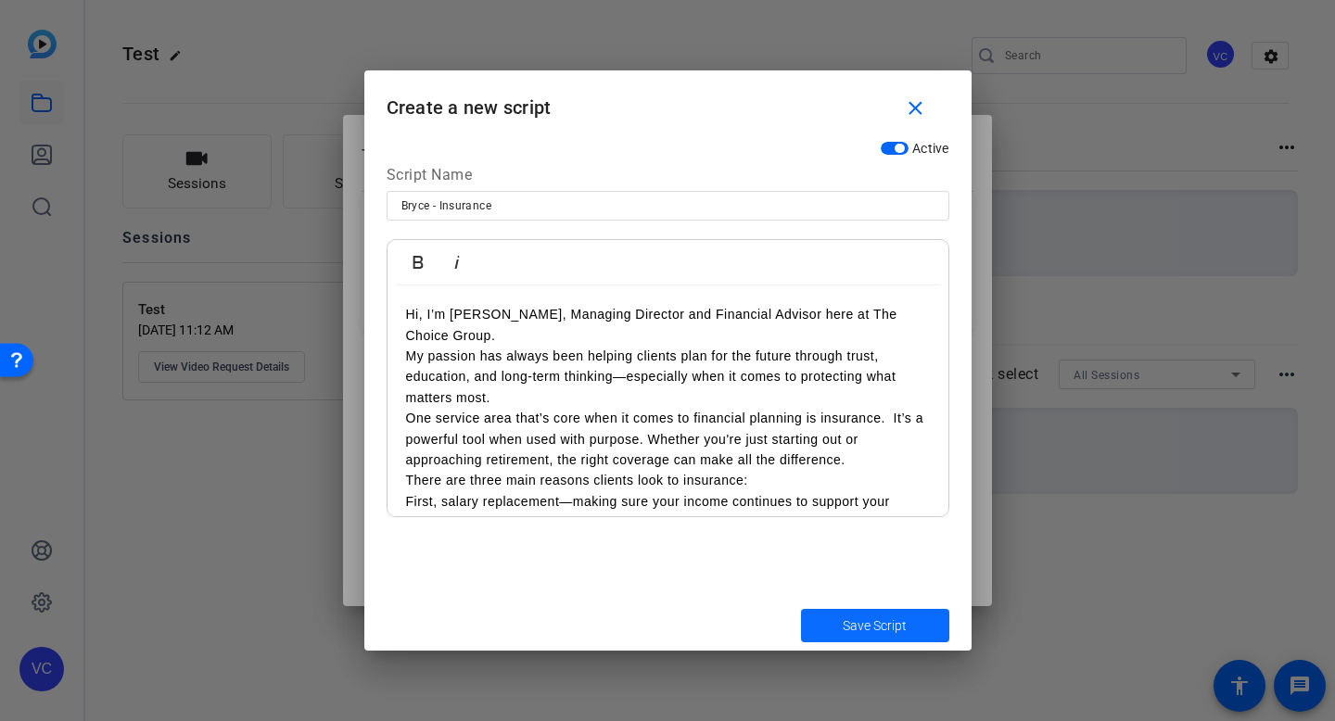
click at [858, 615] on span "Save Script" at bounding box center [874, 625] width 64 height 19
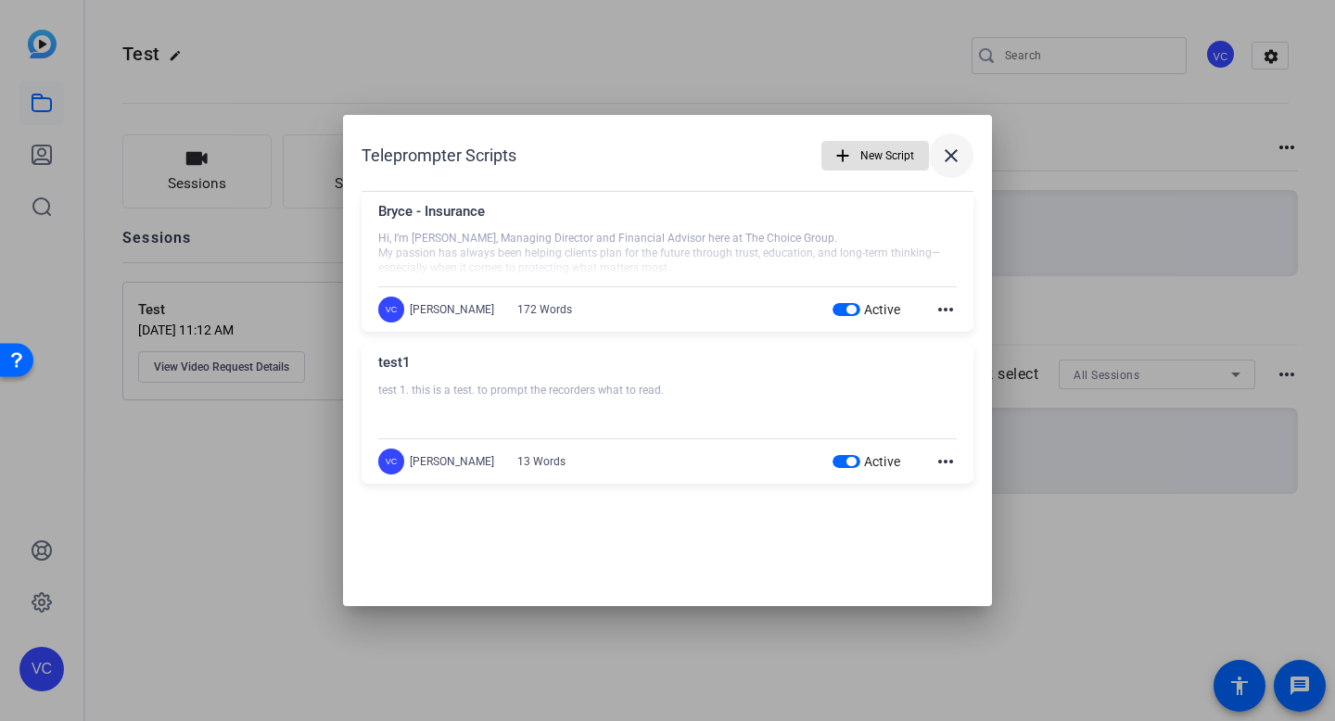
click at [955, 158] on mat-icon "close" at bounding box center [951, 156] width 22 height 22
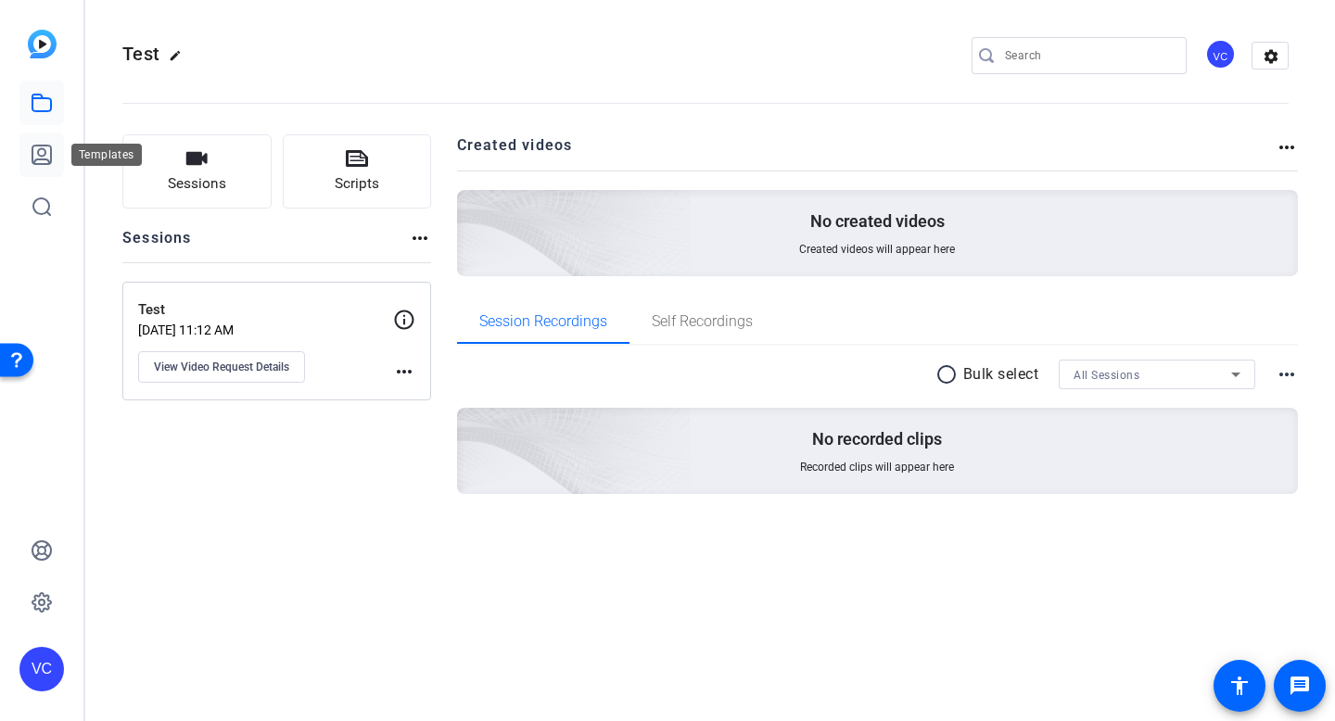
click at [42, 157] on icon at bounding box center [41, 154] width 19 height 19
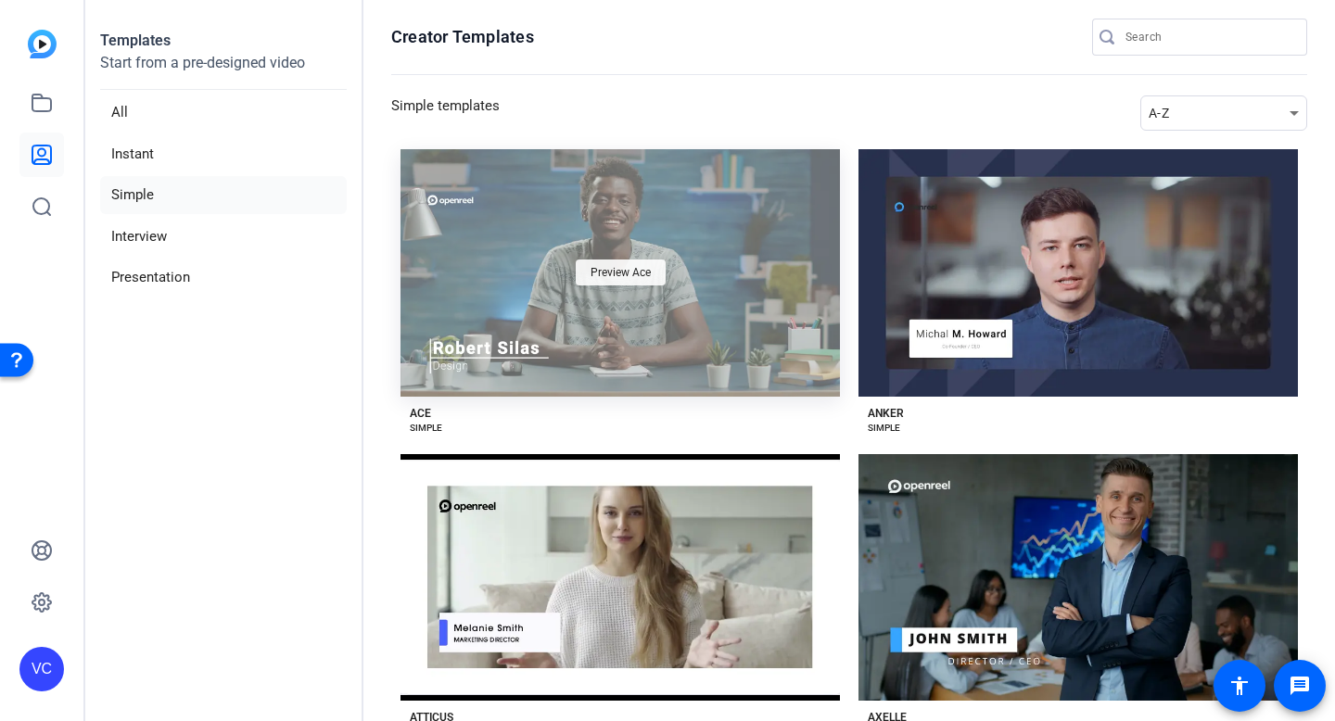
click at [602, 273] on span "Preview Ace" at bounding box center [620, 272] width 60 height 11
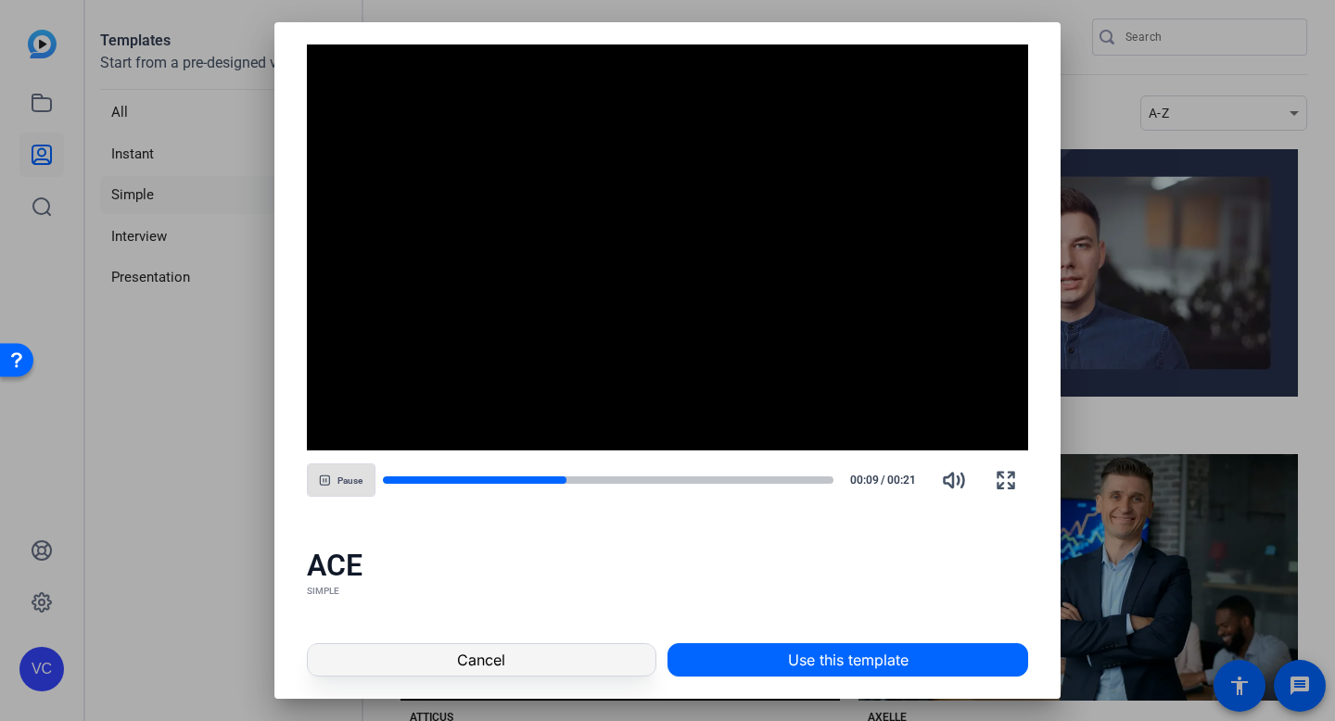
click at [557, 615] on span at bounding box center [482, 660] width 348 height 44
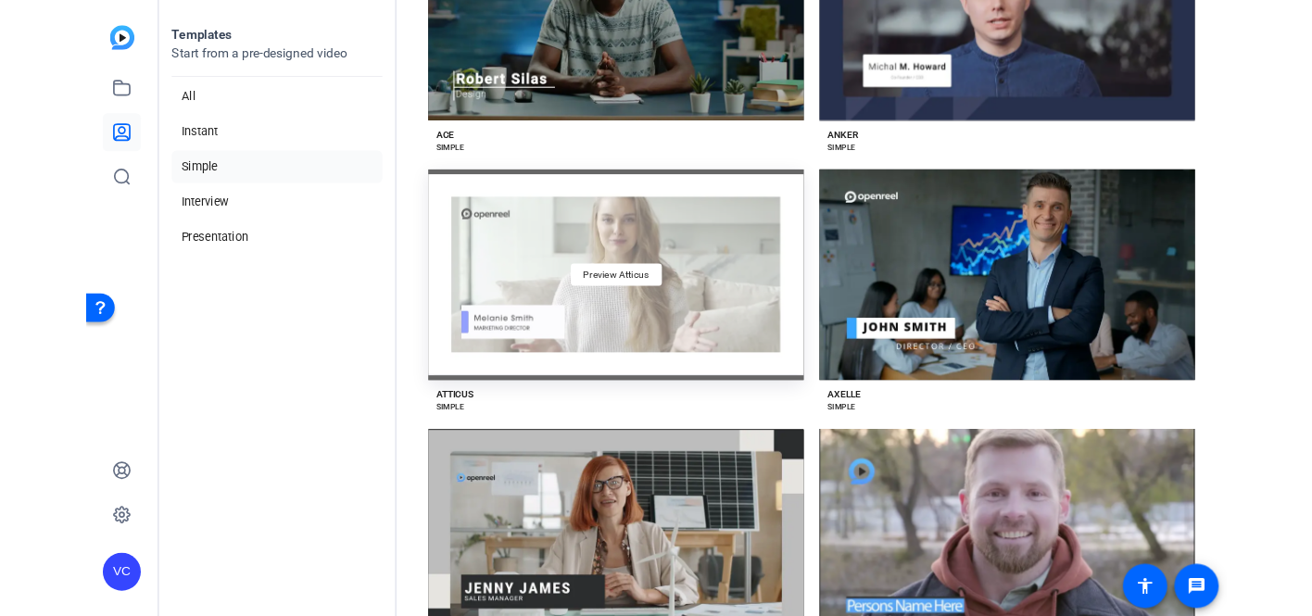
scroll to position [259, 0]
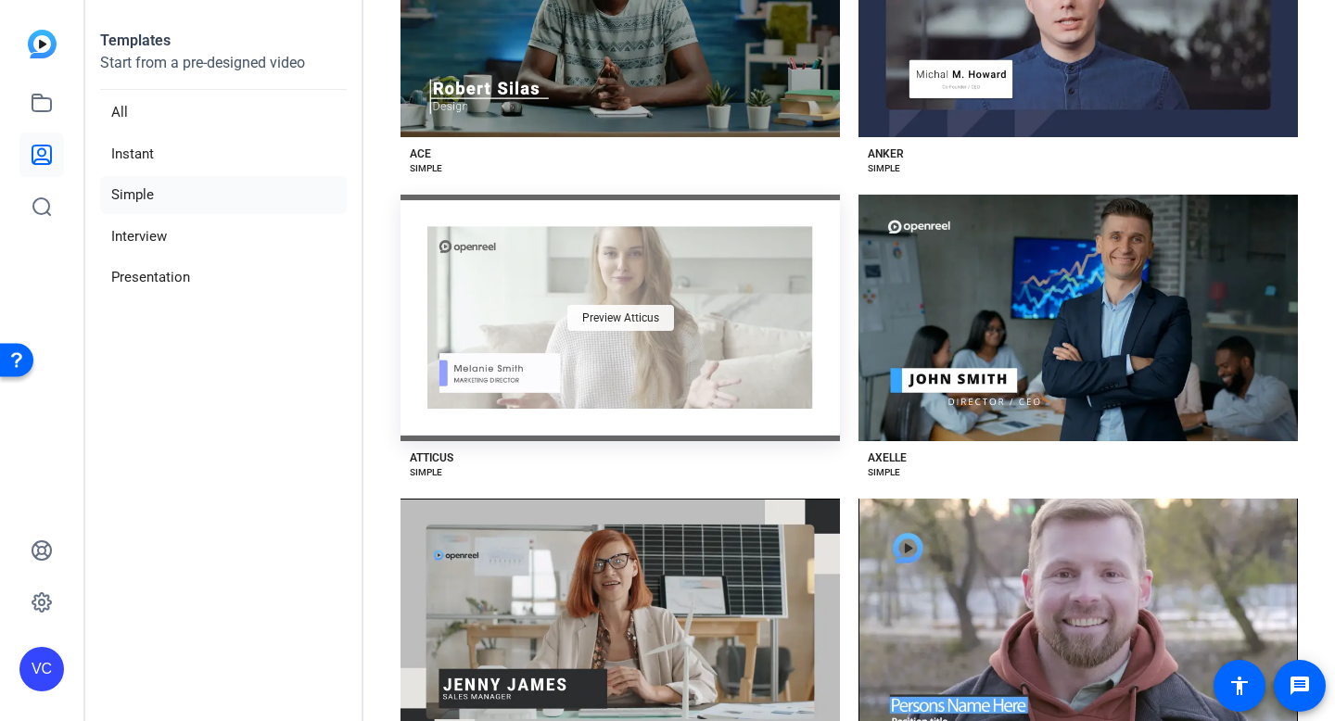
click at [614, 320] on span "Preview Atticus" at bounding box center [620, 317] width 77 height 11
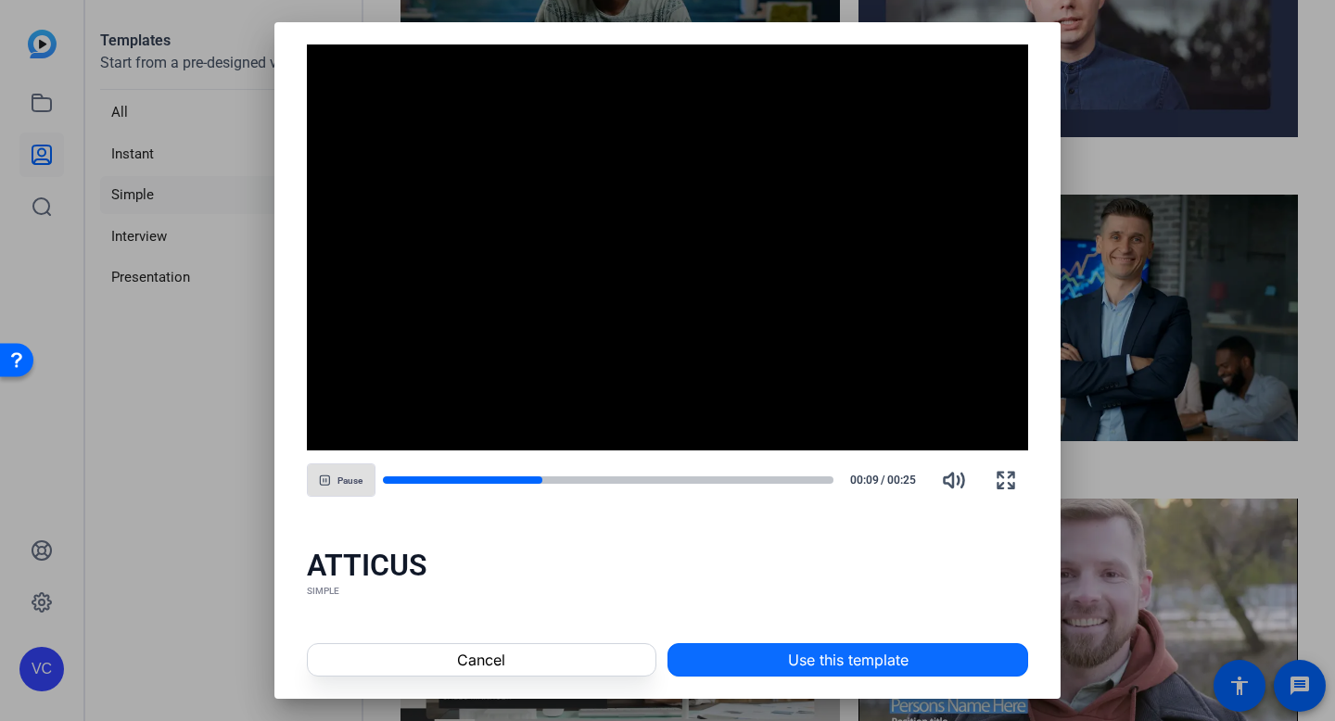
click at [872, 615] on span at bounding box center [847, 660] width 359 height 44
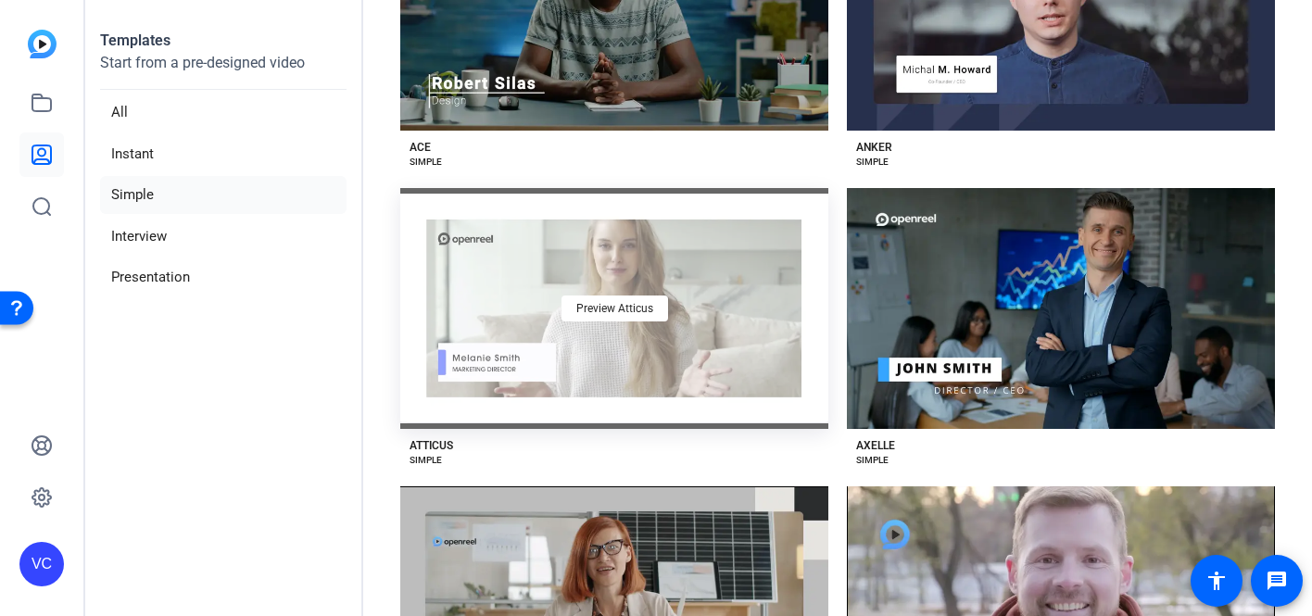
scroll to position [0, 0]
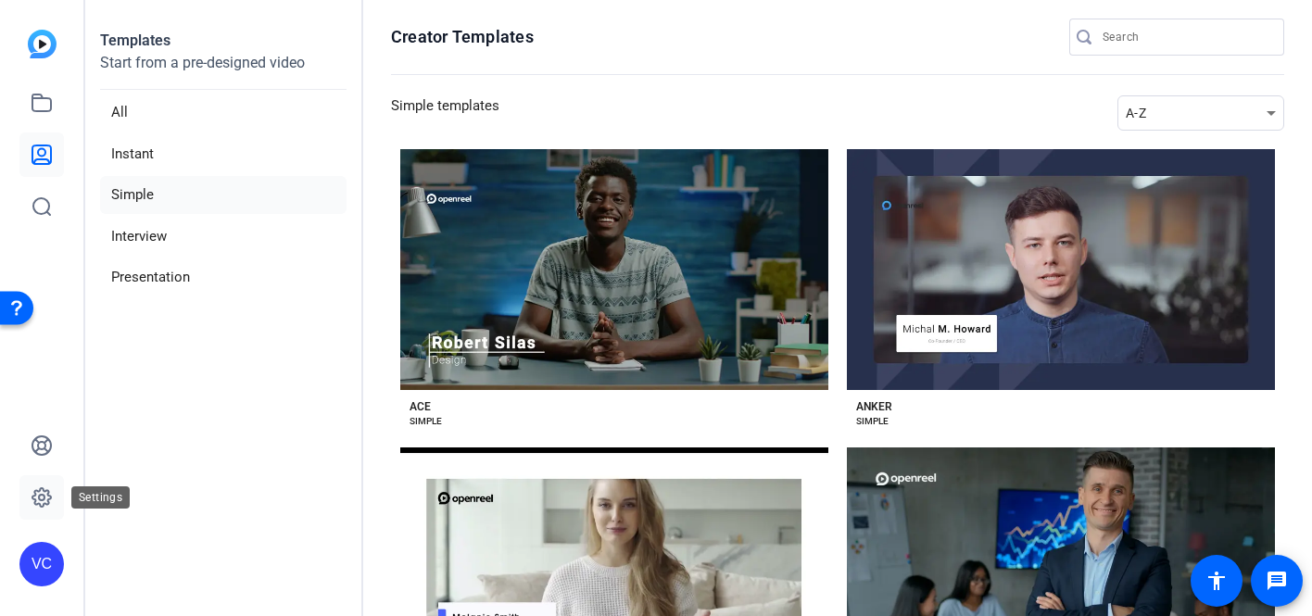
click at [39, 501] on icon at bounding box center [42, 498] width 22 height 22
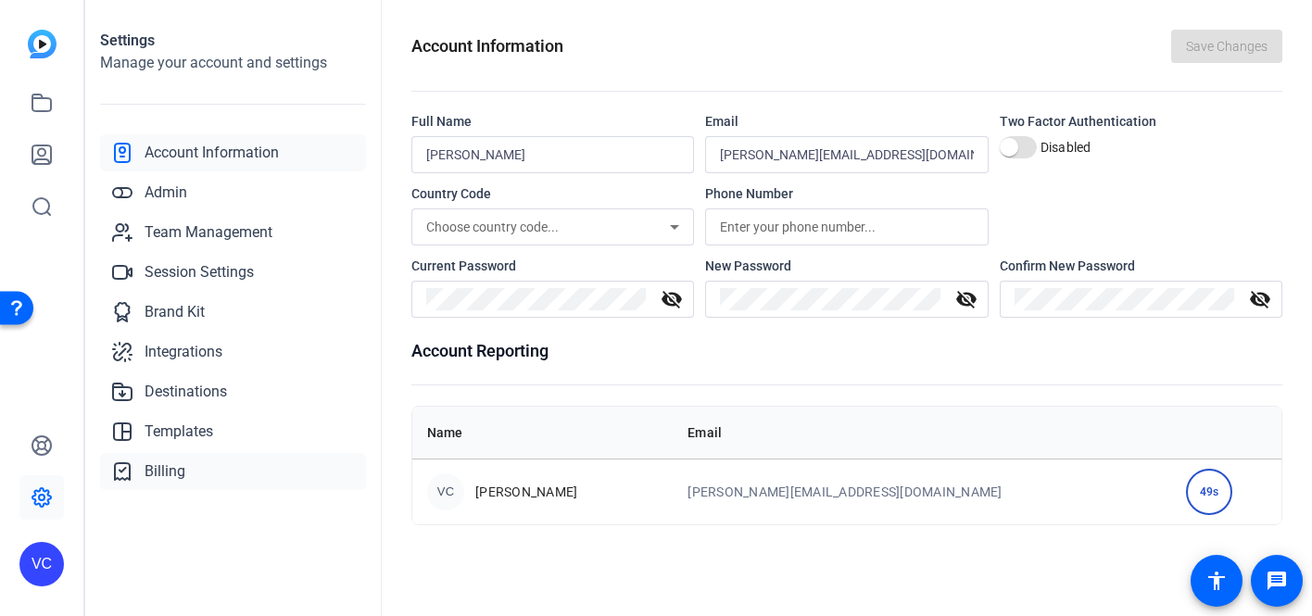
click at [158, 472] on span "Billing" at bounding box center [165, 472] width 41 height 22
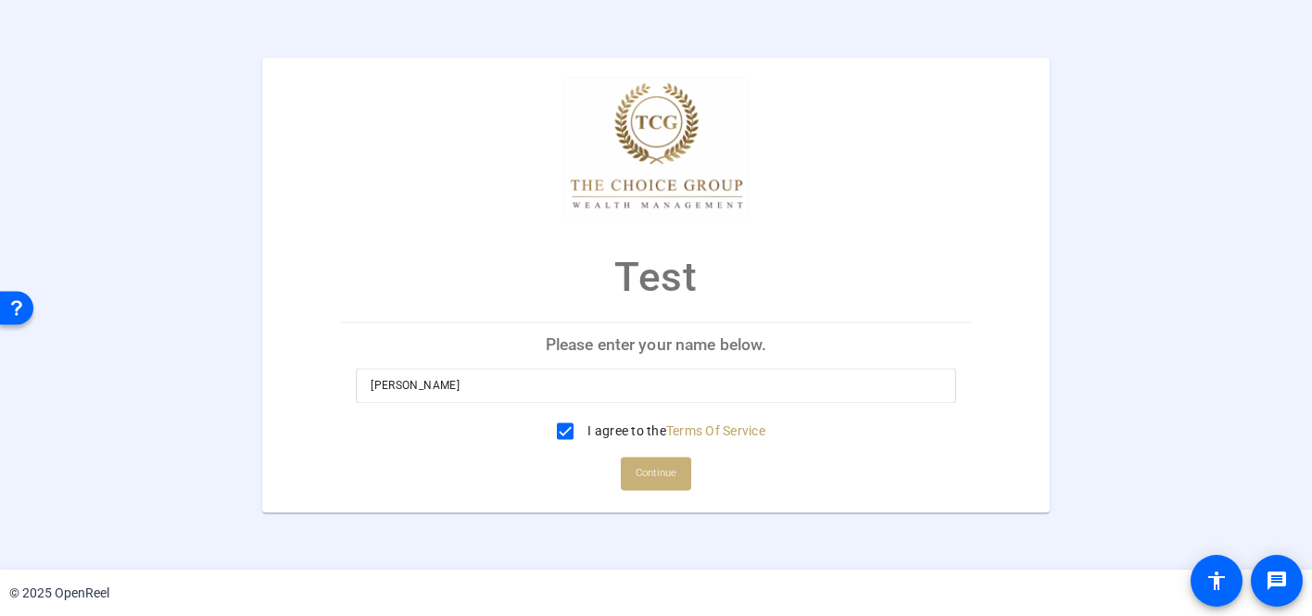
click at [655, 469] on span "Continue" at bounding box center [656, 474] width 41 height 28
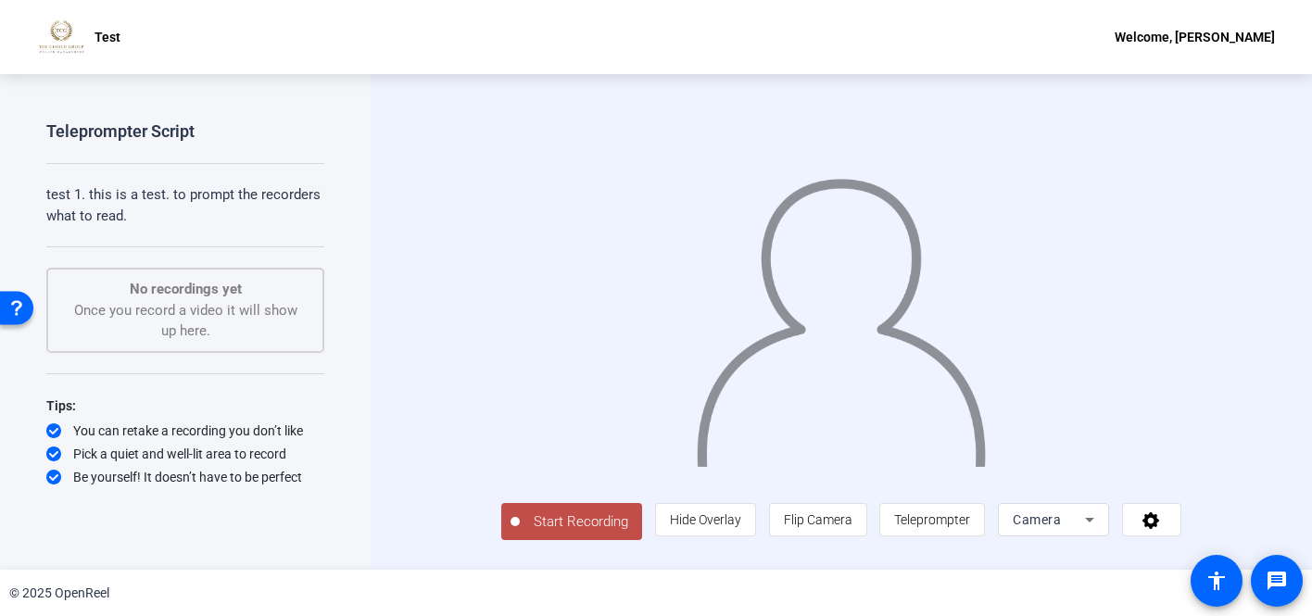
click at [520, 533] on span "Start Recording" at bounding box center [581, 522] width 122 height 21
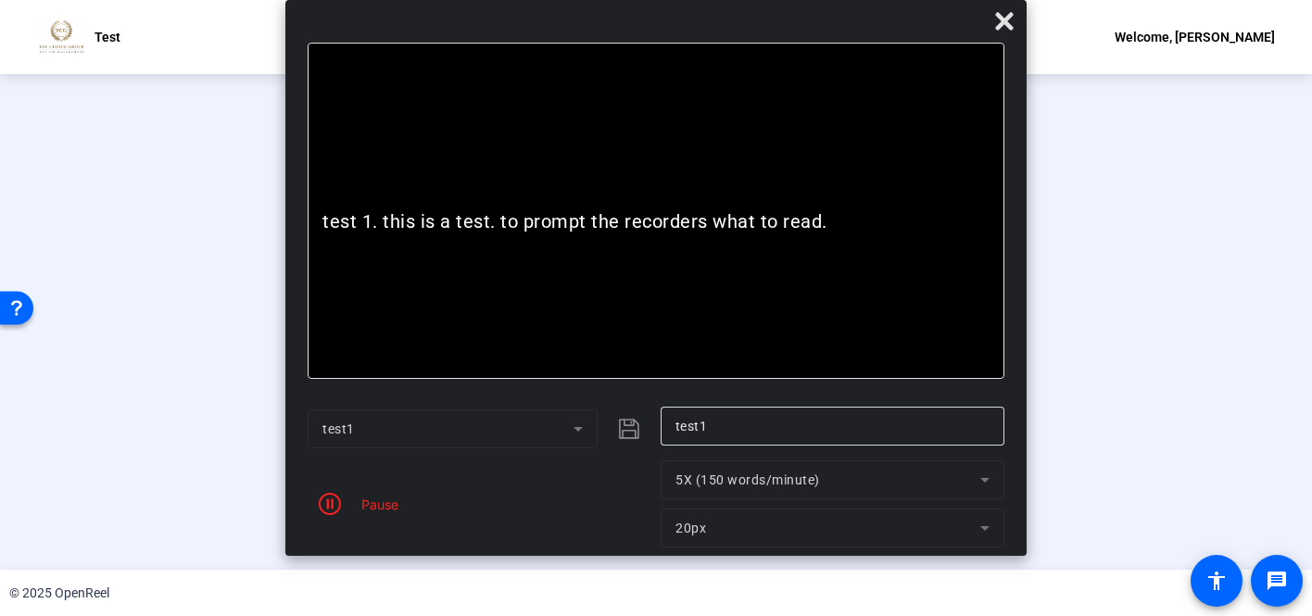
click at [0, 0] on mat-form-field "5X (150 words/minute)" at bounding box center [0, 0] width 0 height 0
click at [0, 0] on div "Pause" at bounding box center [0, 0] width 0 height 0
click at [337, 506] on icon "button" at bounding box center [330, 504] width 22 height 22
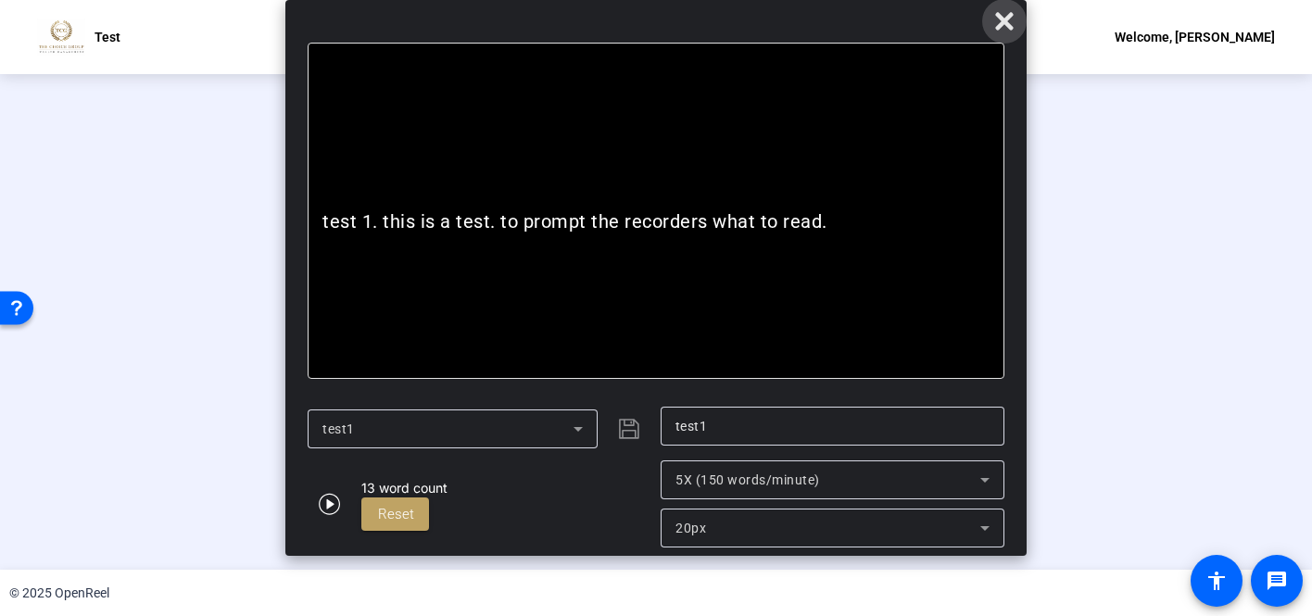
click at [0, 0] on icon at bounding box center [0, 0] width 0 height 0
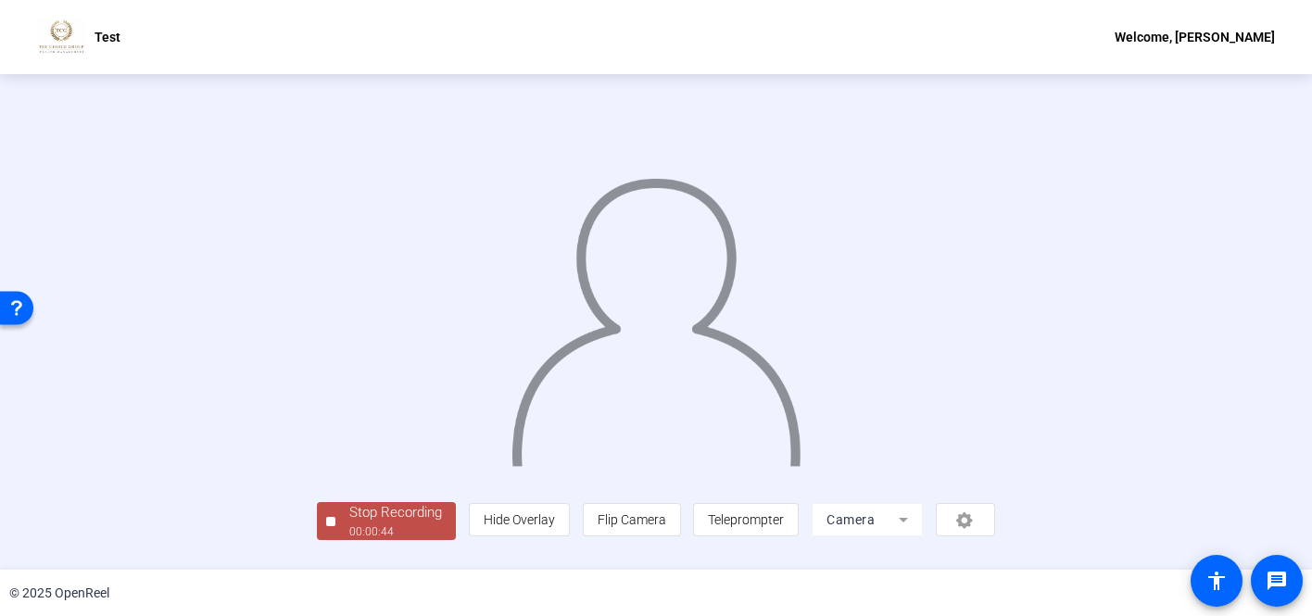
scroll to position [85, 0]
click at [349, 538] on div "00:00:48" at bounding box center [395, 532] width 93 height 17
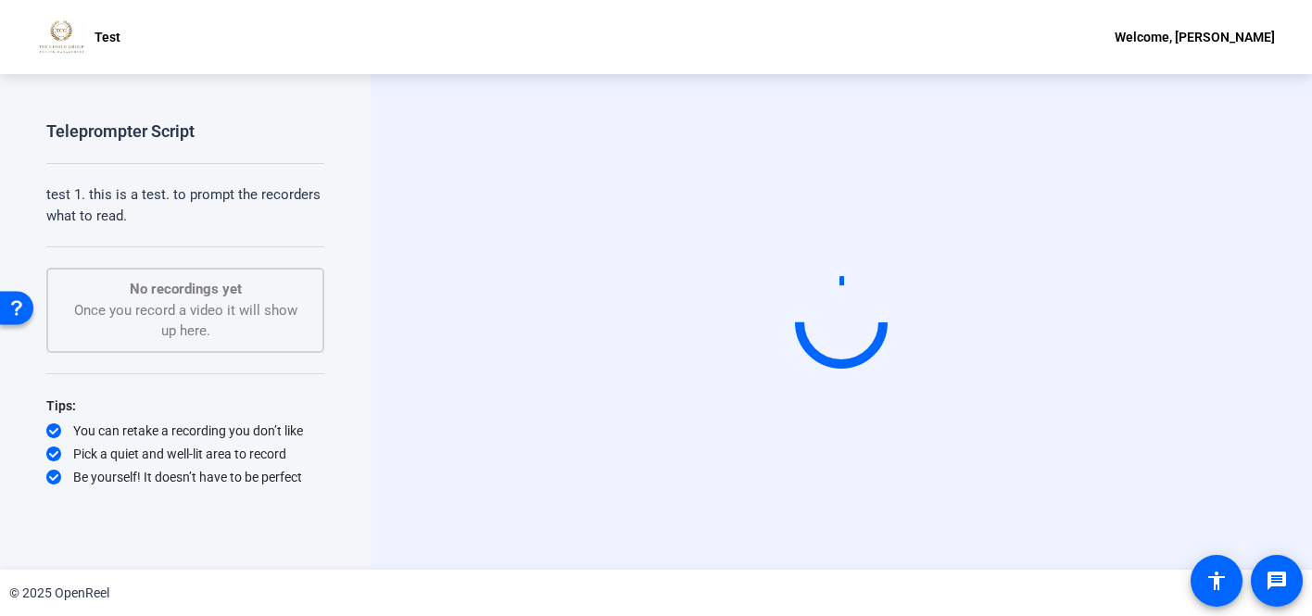
scroll to position [0, 0]
